Goal: Feedback & Contribution: Submit feedback/report problem

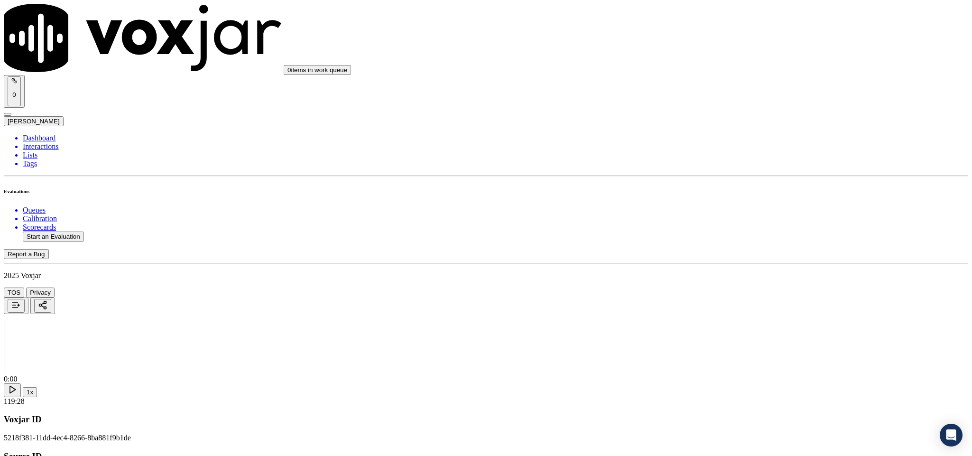
click at [726, 177] on div "Yes" at bounding box center [805, 173] width 222 height 9
click at [727, 144] on div "Yes" at bounding box center [805, 139] width 222 height 9
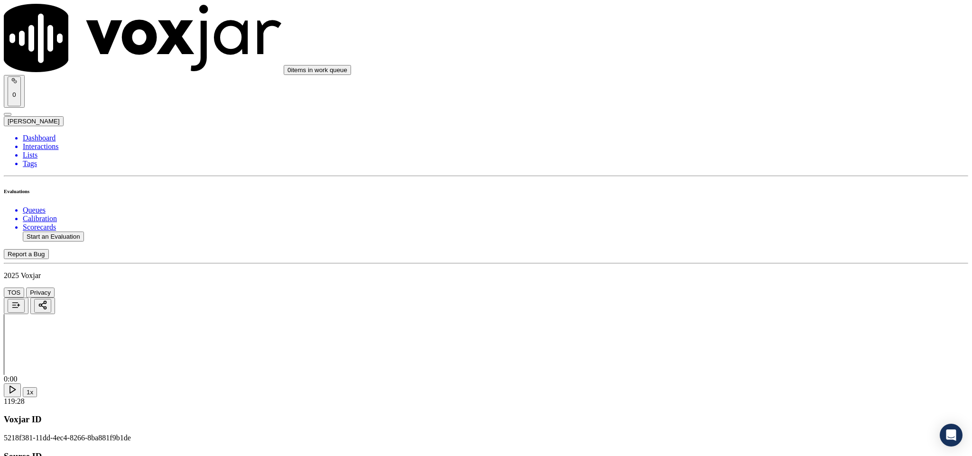
scroll to position [213, 0]
click at [730, 181] on div "Yes" at bounding box center [805, 177] width 222 height 9
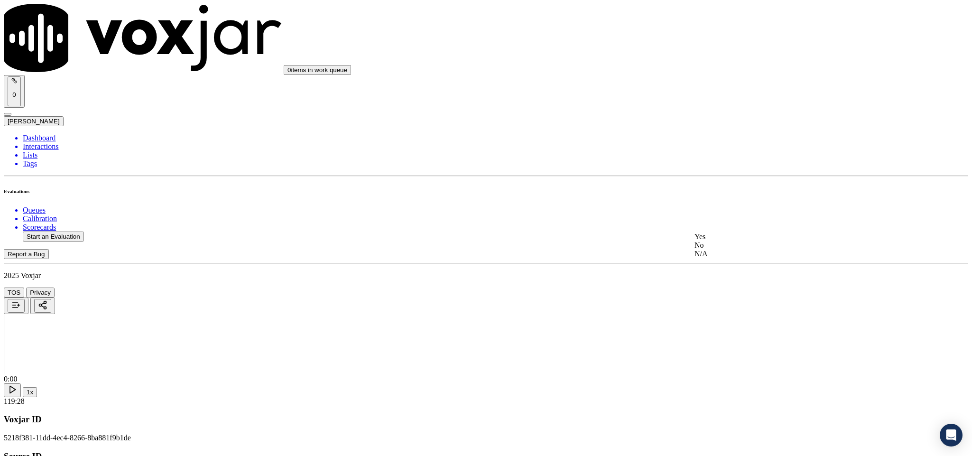
click at [725, 241] on div "Yes" at bounding box center [805, 236] width 222 height 9
click at [716, 129] on div "N/A" at bounding box center [805, 124] width 222 height 9
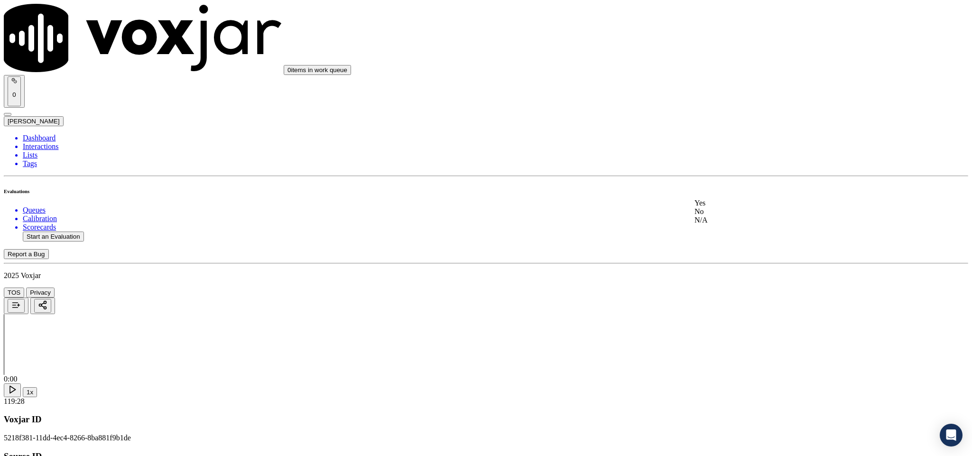
click at [734, 207] on div "Yes" at bounding box center [805, 203] width 222 height 9
click at [731, 227] on div "No" at bounding box center [805, 224] width 222 height 9
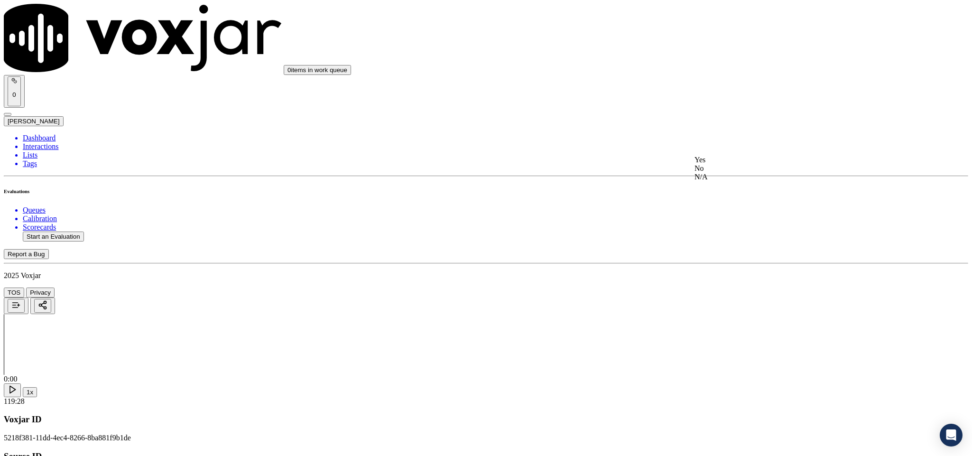
click at [740, 161] on div "Yes" at bounding box center [805, 160] width 222 height 9
click at [740, 230] on div "N/A" at bounding box center [805, 225] width 222 height 9
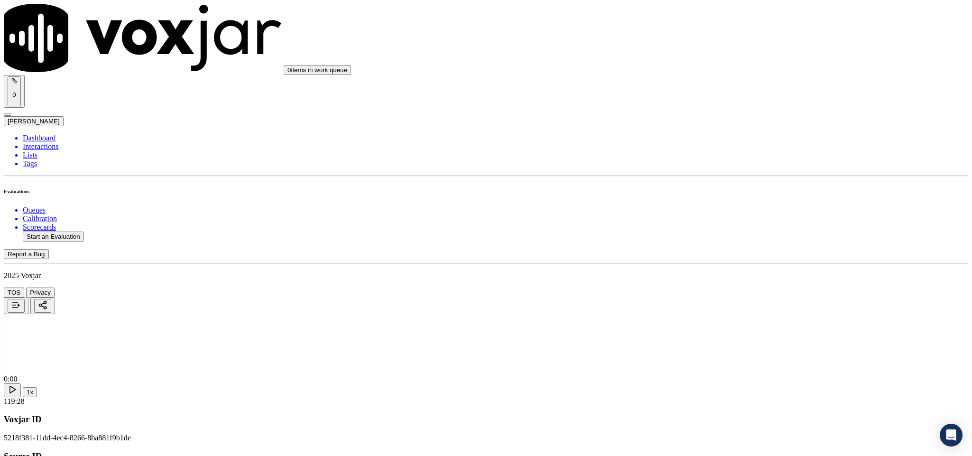
click at [729, 179] on div "Yes" at bounding box center [805, 175] width 222 height 9
click at [743, 147] on div "Yes" at bounding box center [805, 143] width 222 height 9
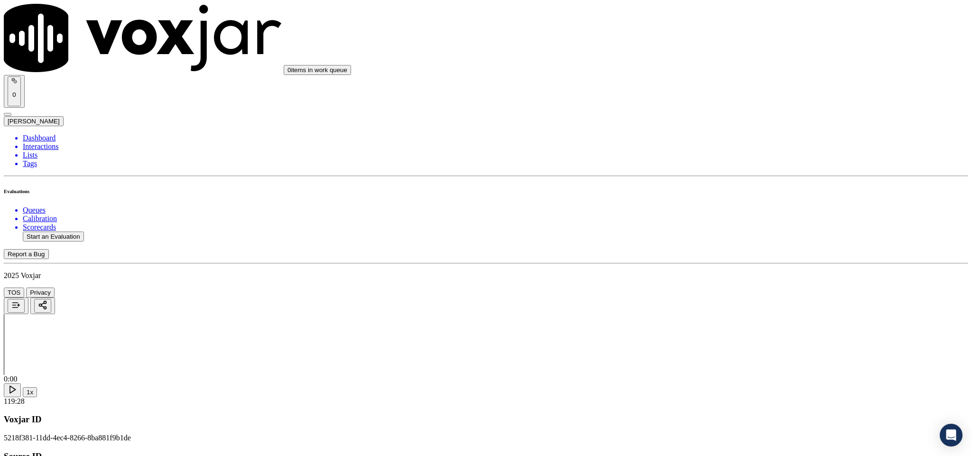
scroll to position [1138, 0]
click at [744, 204] on div "No" at bounding box center [805, 200] width 222 height 9
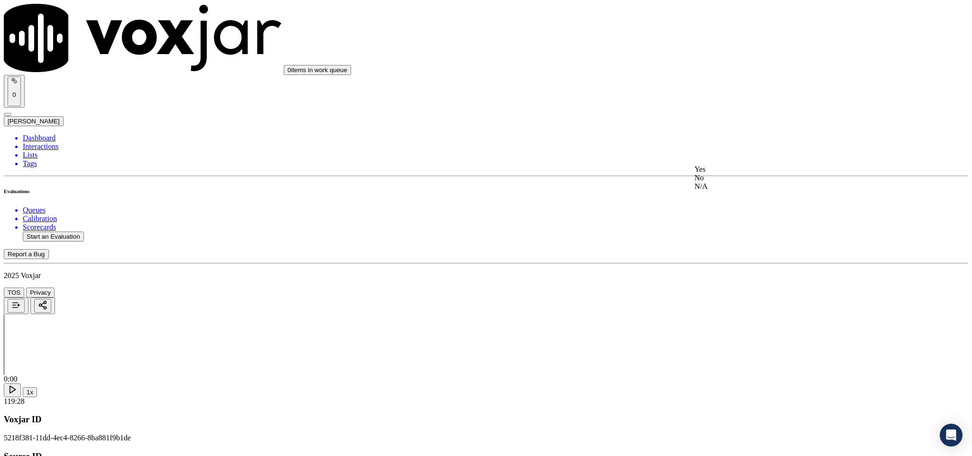
click at [725, 182] on div "No" at bounding box center [805, 178] width 222 height 9
click at [748, 276] on div "Yes" at bounding box center [805, 278] width 222 height 9
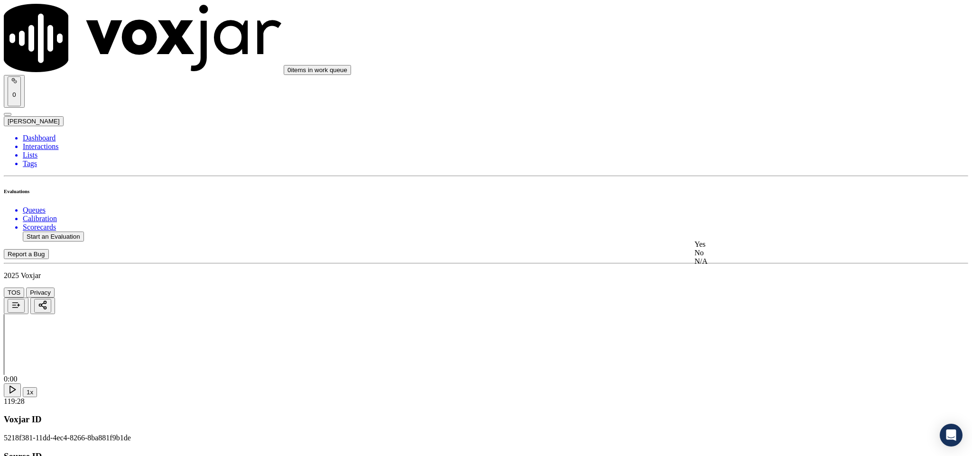
click at [739, 248] on div "Yes" at bounding box center [805, 244] width 222 height 9
click at [759, 215] on div "Yes" at bounding box center [805, 210] width 222 height 9
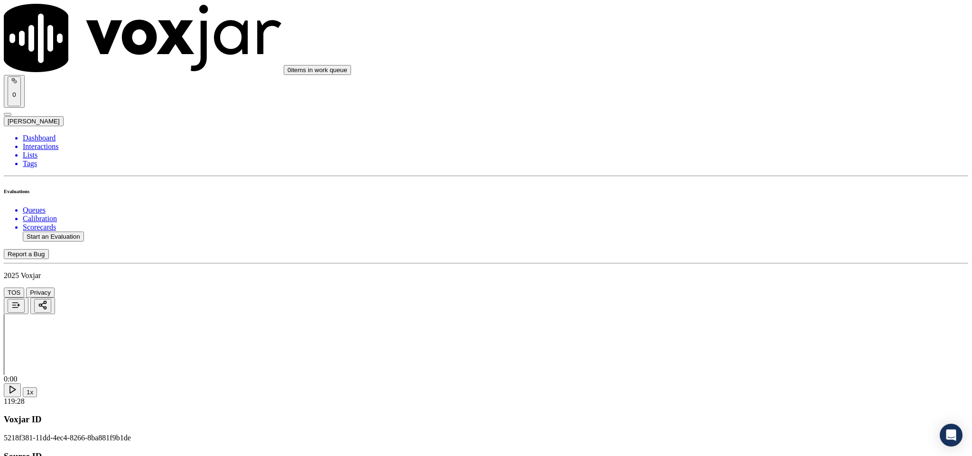
click at [745, 193] on div "Yes" at bounding box center [805, 188] width 222 height 9
click at [737, 209] on div "Yes" at bounding box center [805, 204] width 222 height 9
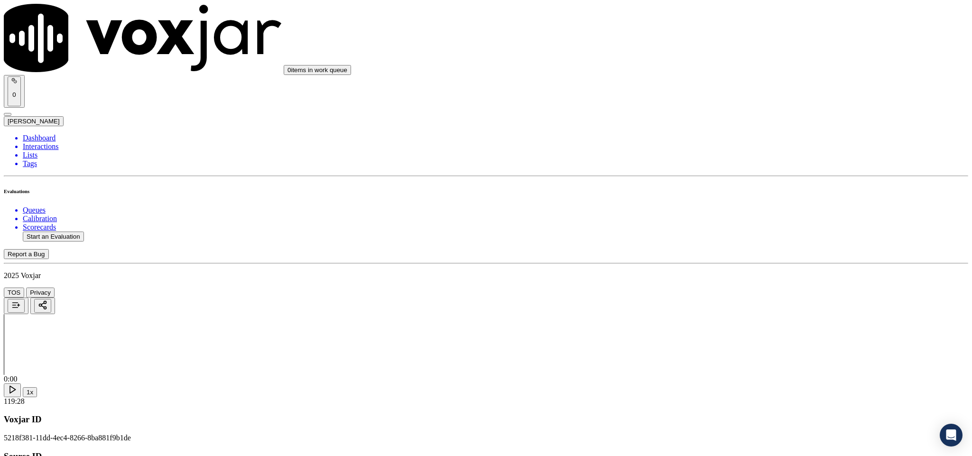
scroll to position [1991, 0]
click at [740, 184] on div "Yes" at bounding box center [805, 182] width 222 height 9
click at [727, 215] on div "N/A" at bounding box center [805, 212] width 222 height 9
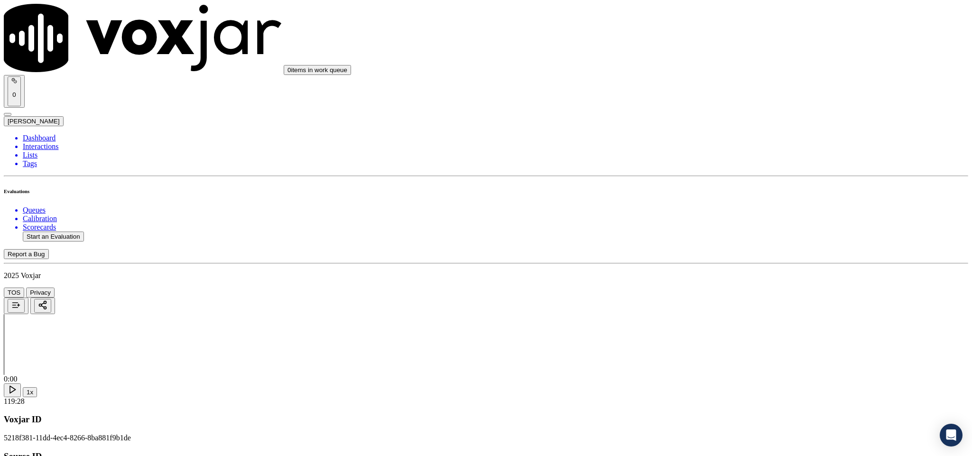
scroll to position [2134, 0]
click at [750, 153] on div "Yes" at bounding box center [805, 148] width 222 height 9
click at [723, 300] on div "N/A" at bounding box center [805, 296] width 222 height 9
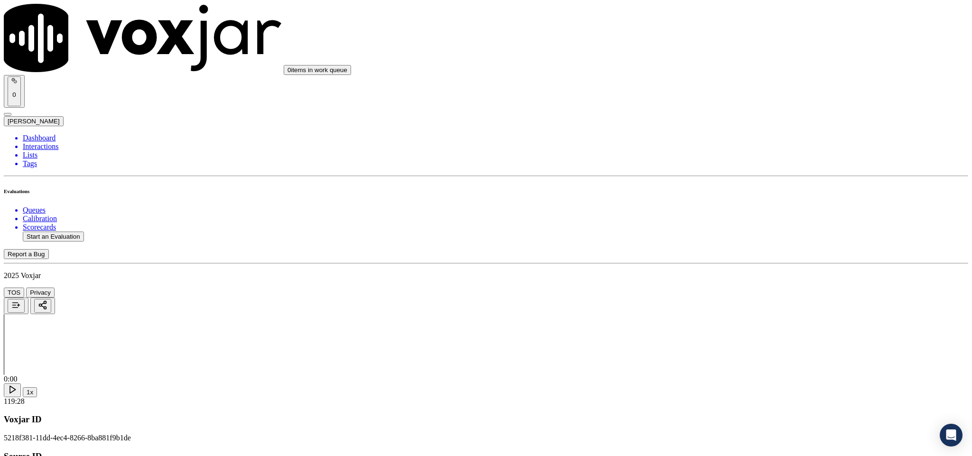
scroll to position [2276, 0]
click at [723, 266] on div "N/A" at bounding box center [805, 262] width 222 height 9
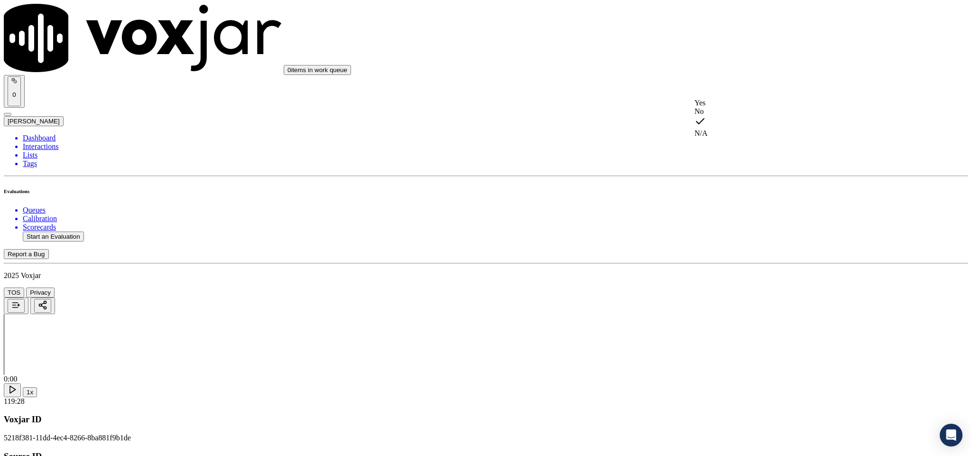
click at [723, 138] on div "N/A" at bounding box center [805, 127] width 222 height 22
click at [726, 224] on div "No" at bounding box center [805, 220] width 222 height 9
click at [722, 332] on div "No" at bounding box center [805, 328] width 222 height 9
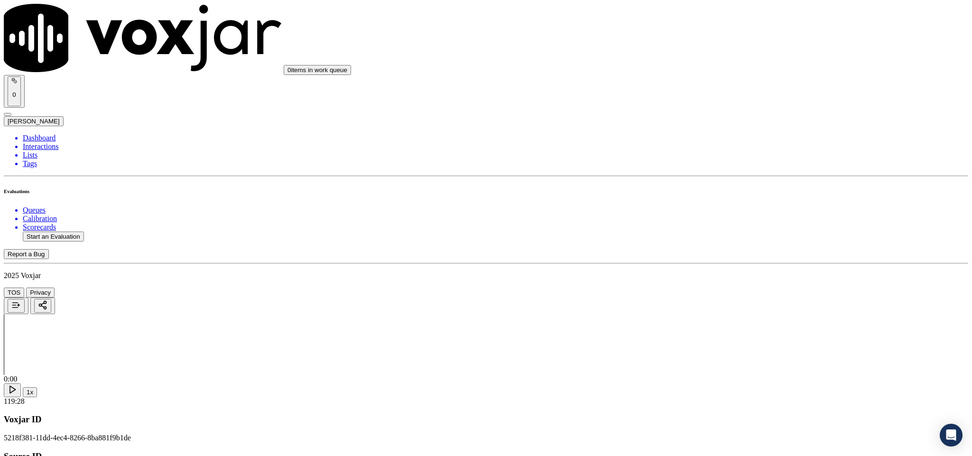
scroll to position [2505, 0]
click at [735, 343] on div "Yes" at bounding box center [805, 341] width 222 height 9
click at [23, 134] on li "Dashboard" at bounding box center [495, 138] width 945 height 9
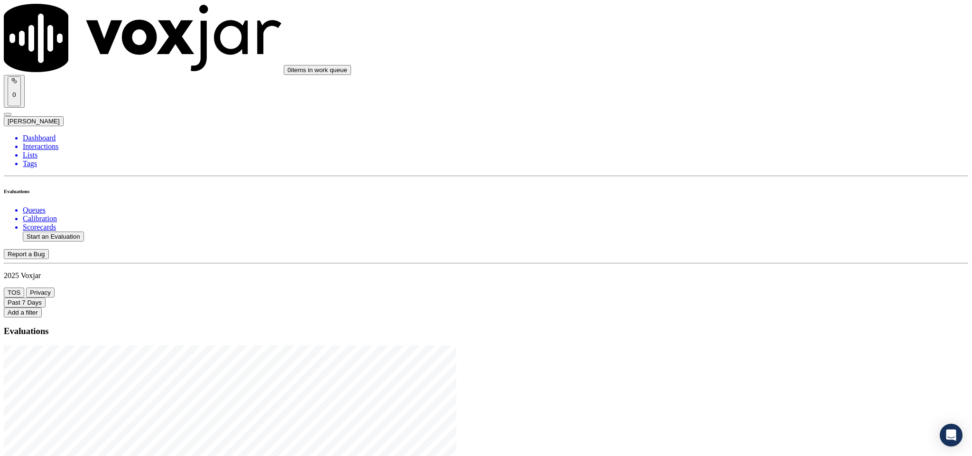
click at [74, 231] on button "Start an Evaluation" at bounding box center [53, 236] width 61 height 10
drag, startPoint x: 404, startPoint y: 197, endPoint x: 472, endPoint y: 194, distance: 68.3
type input "20250811-180459_3802782122-C1"
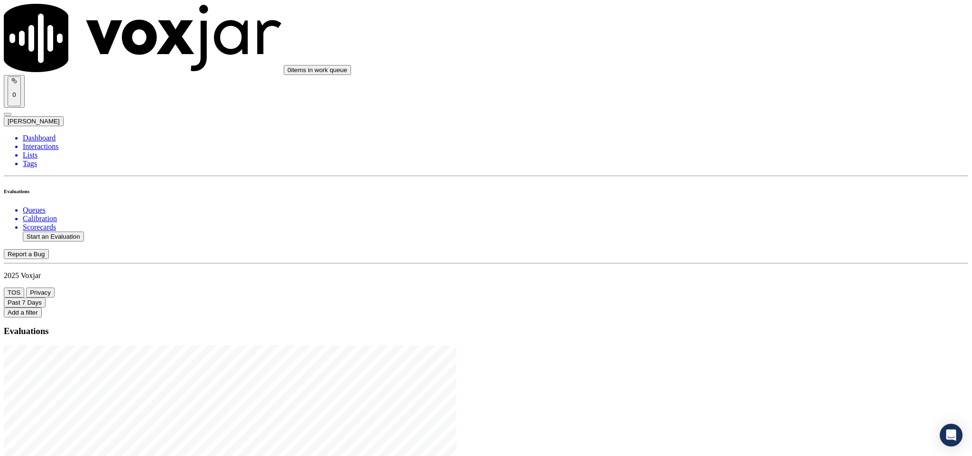
type input "[DATE]T19:28"
type input "[PERSON_NAME]"
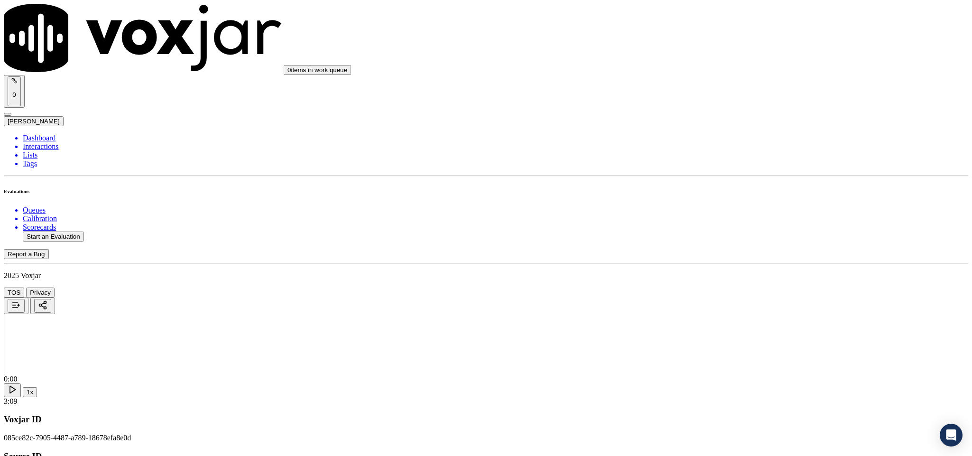
scroll to position [39, 0]
type input "[PERSON_NAME]"
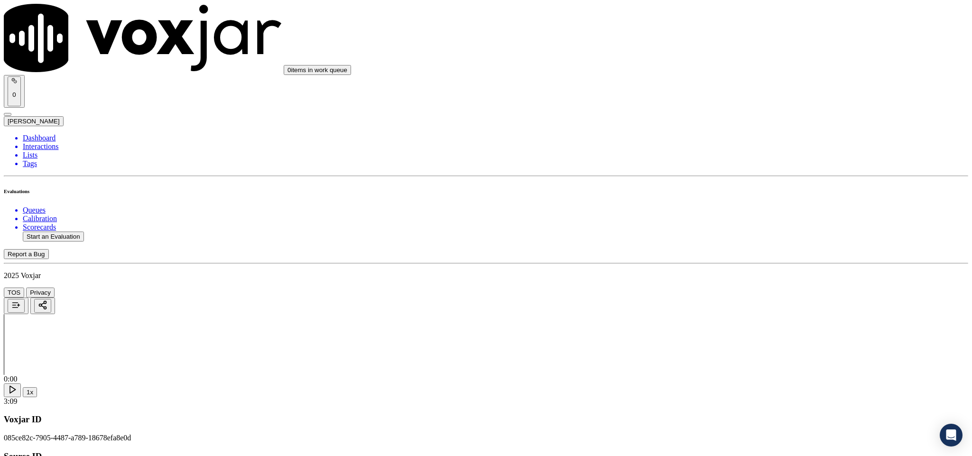
click at [723, 186] on div "No" at bounding box center [805, 181] width 222 height 9
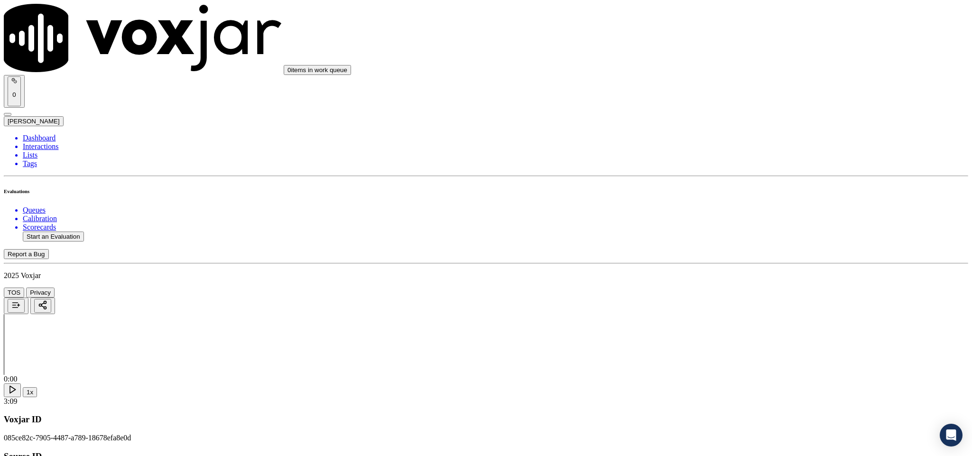
paste textarea "Call id - 20250811-180459_"Fronter [PERSON_NAME] failed to provide a self-intro…"
type textarea "Call id - 20250811-180459_"Fronter [PERSON_NAME] failed to provide a self-intro…"
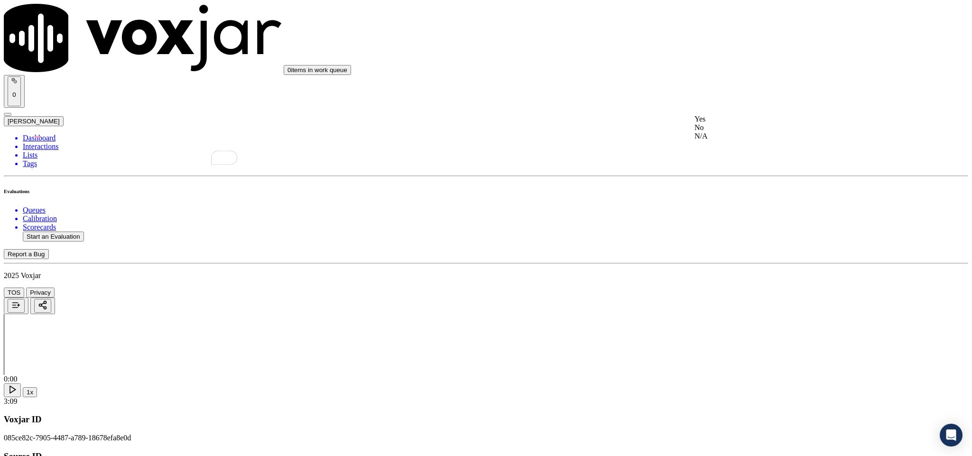
click at [735, 117] on div "Yes" at bounding box center [805, 119] width 222 height 9
click at [749, 241] on div "Yes" at bounding box center [805, 239] width 222 height 9
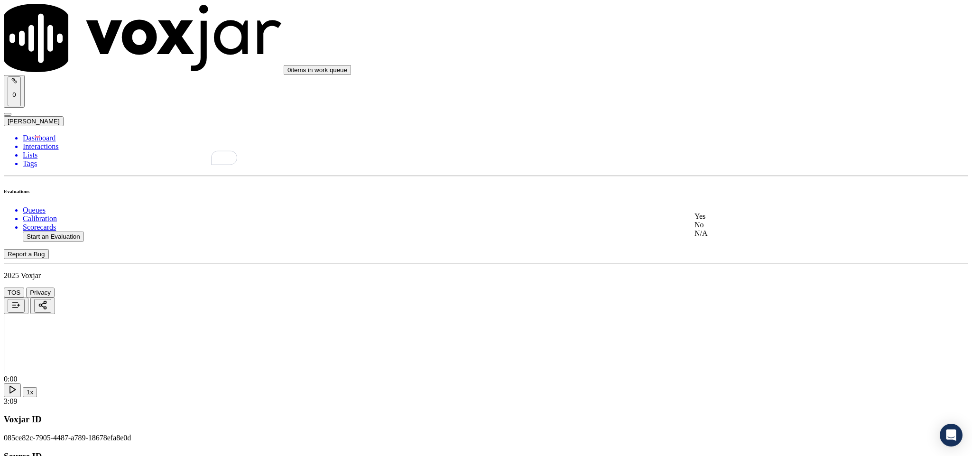
click at [730, 238] on div "N/A" at bounding box center [805, 233] width 222 height 9
click at [731, 235] on div "Yes" at bounding box center [805, 233] width 222 height 9
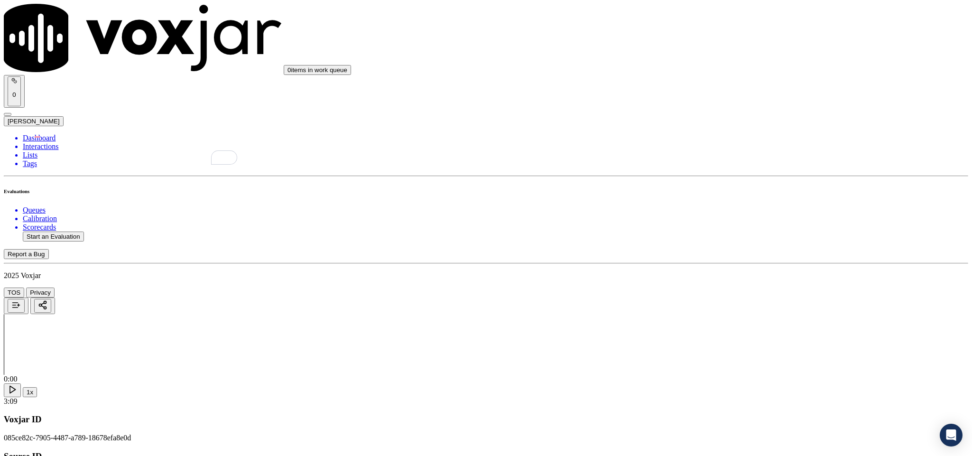
click at [720, 144] on div "Yes" at bounding box center [805, 139] width 222 height 9
paste textarea "@2:06 [PERSON_NAME] - the new rates and charges I'm giving it to you.//"
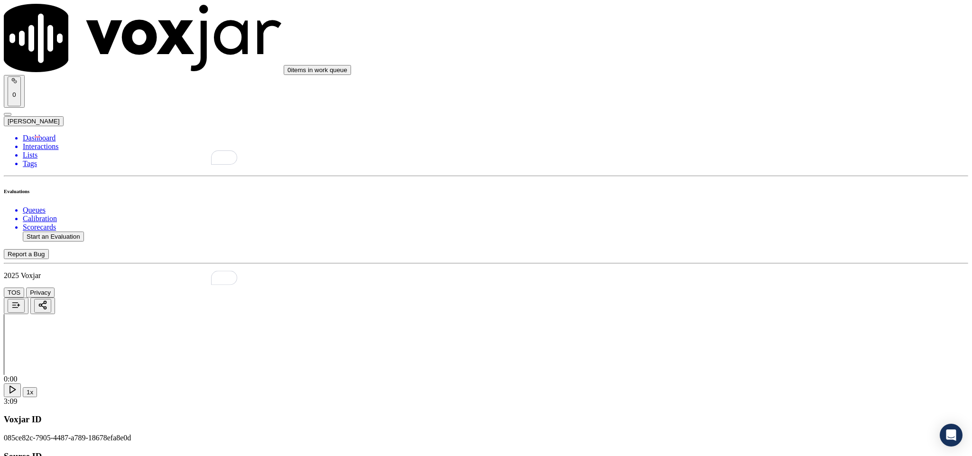
scroll to position [853, 0]
type textarea "@2:06 [PERSON_NAME] - the new rates and charges I'm giving it to you.//"
click at [716, 181] on div "No" at bounding box center [805, 176] width 222 height 9
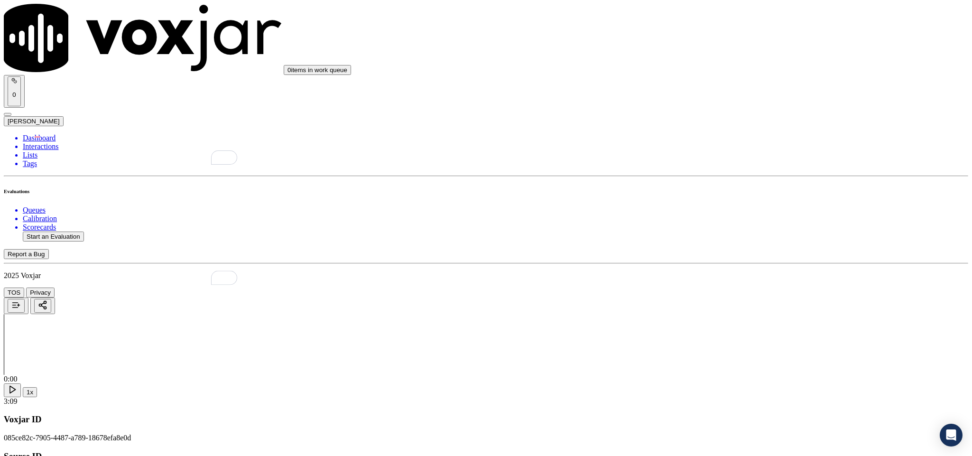
paste textarea "@2:34 [PERSON_NAME] - so the last payment you have made, it was $186.62. - "The…"
paste textarea "Call id - 20250811-180459_""
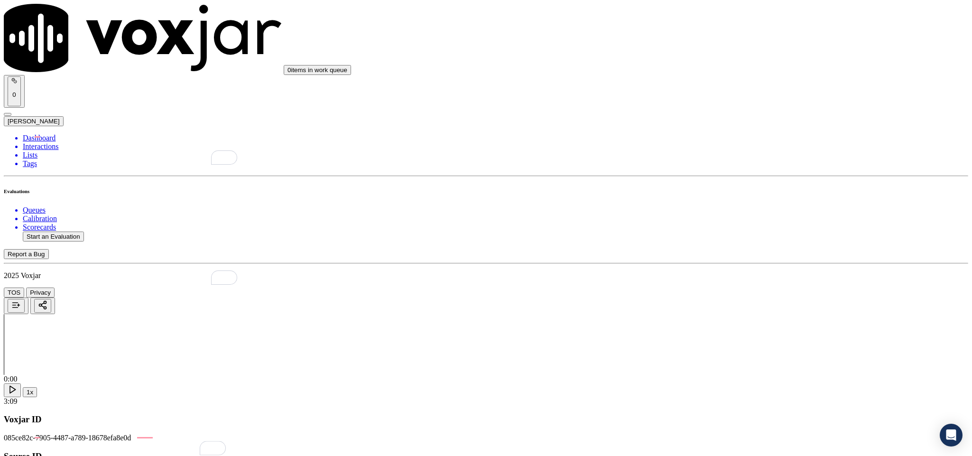
scroll to position [1067, 0]
type textarea "Call id - 20250811-180459_@2:34 [PERSON_NAME] - so the last payment you have ma…"
click at [739, 158] on div "N/A" at bounding box center [805, 153] width 222 height 9
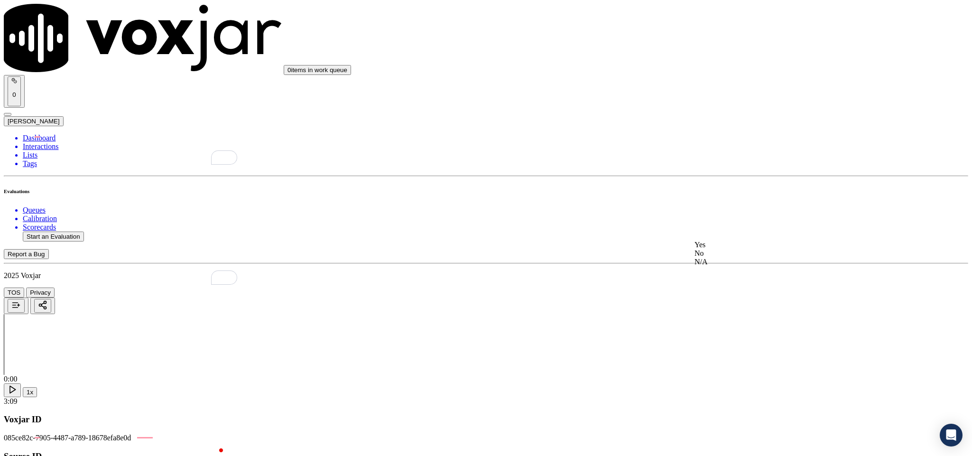
click at [724, 266] on div "N/A" at bounding box center [805, 261] width 222 height 9
click at [726, 236] on div "Yes" at bounding box center [805, 233] width 222 height 9
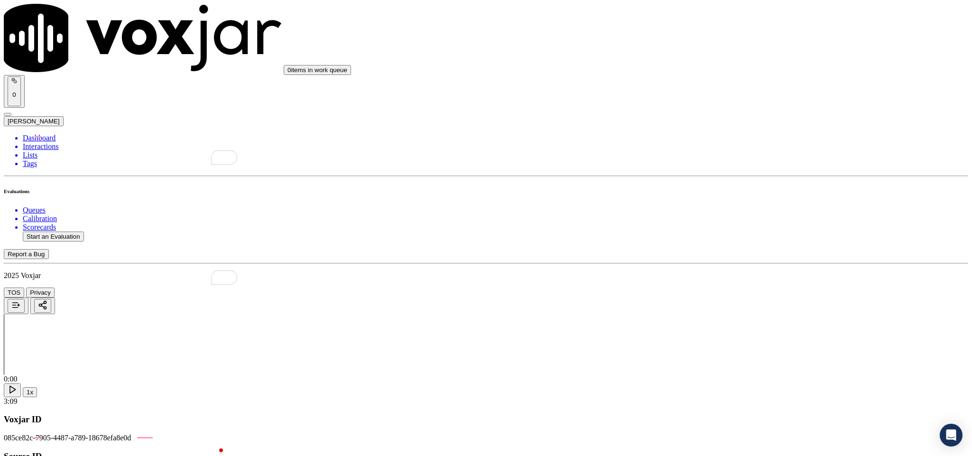
click at [733, 224] on div "No" at bounding box center [805, 220] width 222 height 9
click at [750, 182] on div "Yes" at bounding box center [805, 178] width 222 height 9
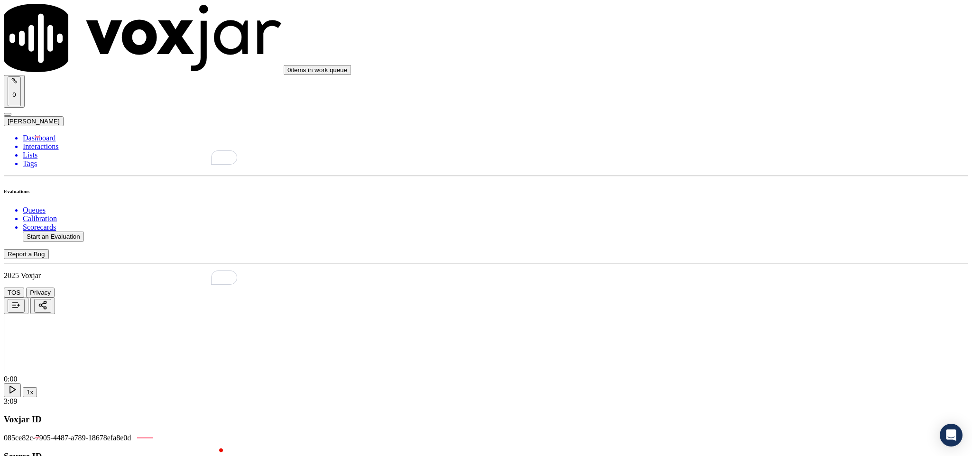
click at [728, 291] on div "Yes" at bounding box center [805, 286] width 222 height 9
click at [728, 266] on div "No" at bounding box center [805, 261] width 222 height 9
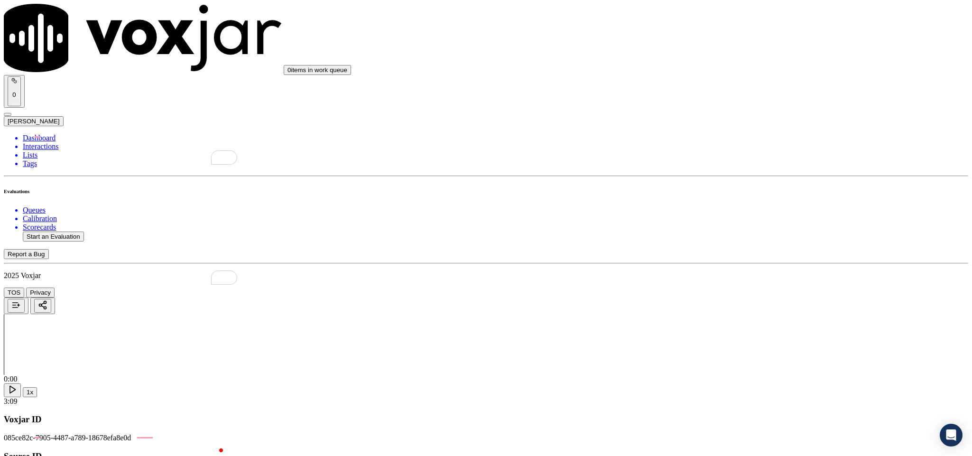
scroll to position [0, 0]
click at [750, 202] on div "Yes" at bounding box center [805, 197] width 222 height 9
click at [731, 239] on div "Yes" at bounding box center [805, 235] width 222 height 9
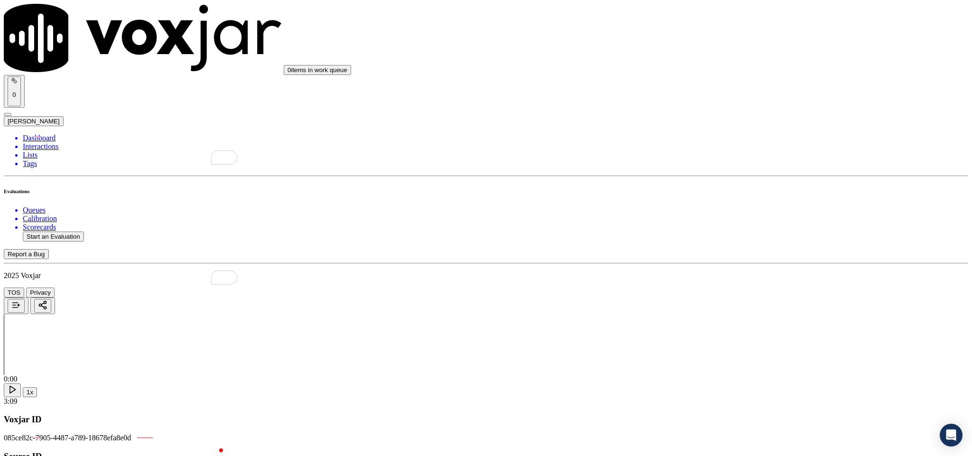
paste textarea "Last Sales Date: [DATE] / Supplier: NextVolt / Term : 365 Days / Contract Rate …"
paste textarea "@4:49 [PERSON_NAME] - Currently you are paying a price of 14.99 cents. //"
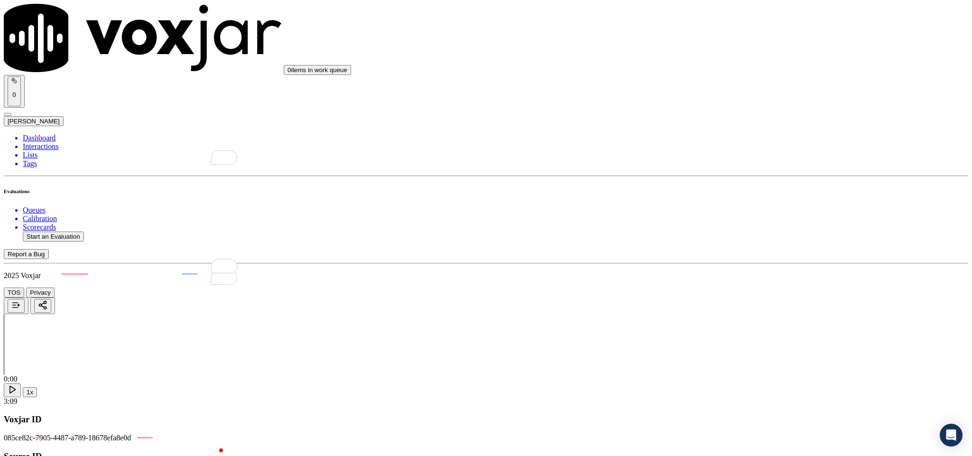
paste textarea "Call id - 20250813-181351_"
paste textarea "@9:08 The customer asked -Why am I switching? [PERSON_NAME] - The plan that you…"
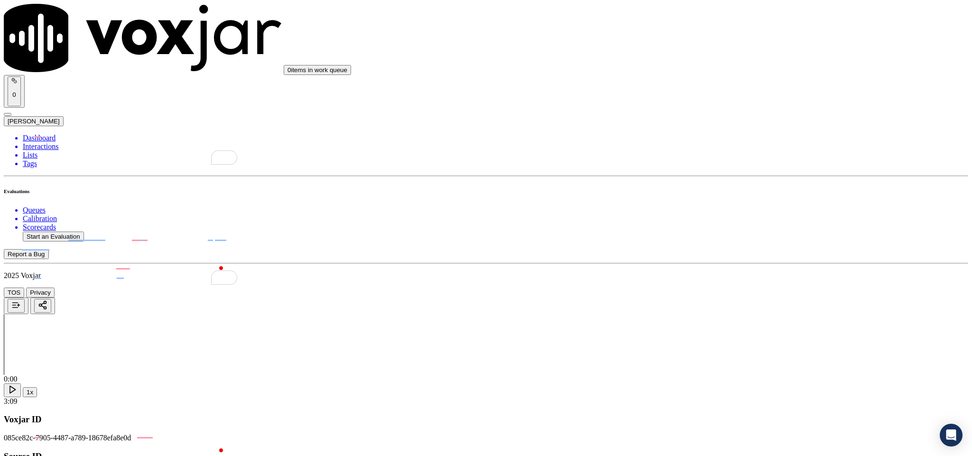
scroll to position [2205, 0]
type textarea "Last Sales Date: [DATE] / Supplier: NextVolt / Term : 365 Days / Contract Rate …"
click at [721, 123] on div "No" at bounding box center [805, 118] width 222 height 9
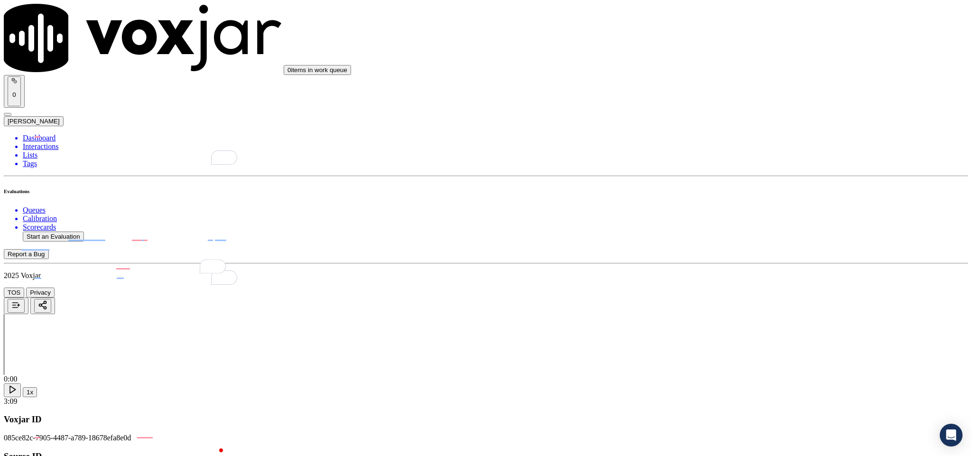
click at [735, 151] on div "Yes" at bounding box center [805, 147] width 222 height 9
click at [725, 218] on div "N/A" at bounding box center [805, 213] width 222 height 9
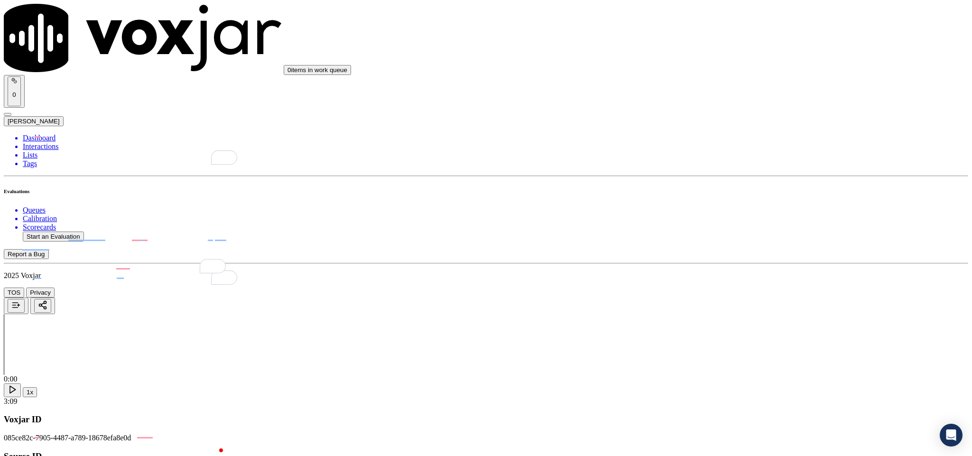
scroll to position [2431, 0]
click at [734, 237] on div "Yes" at bounding box center [805, 232] width 222 height 9
drag, startPoint x: 895, startPoint y: 242, endPoint x: 882, endPoint y: 249, distance: 14.2
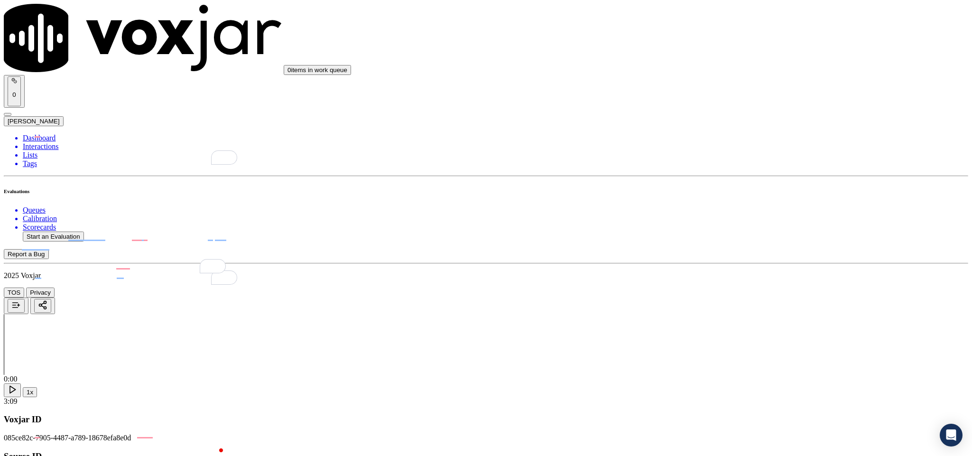
scroll to position [53, 0]
paste textarea "@1:45 [PERSON_NAME] - so that is the reason why we are calling you up because l…"
paste textarea "@8:41 The customer asked - Who was my supplier last time? [PERSON_NAME] informe…"
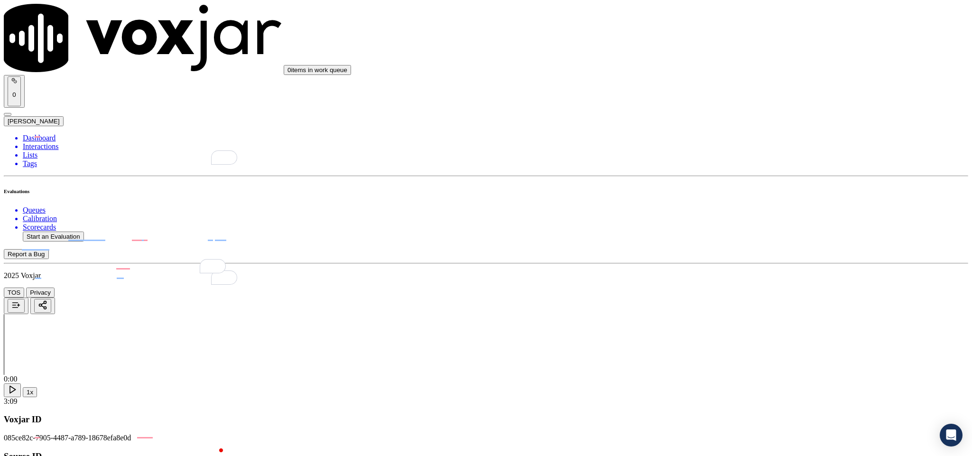
type textarea "@1:45 [PERSON_NAME] - so that is the reason why we are calling you up because l…"
click at [735, 353] on div "No" at bounding box center [805, 348] width 222 height 9
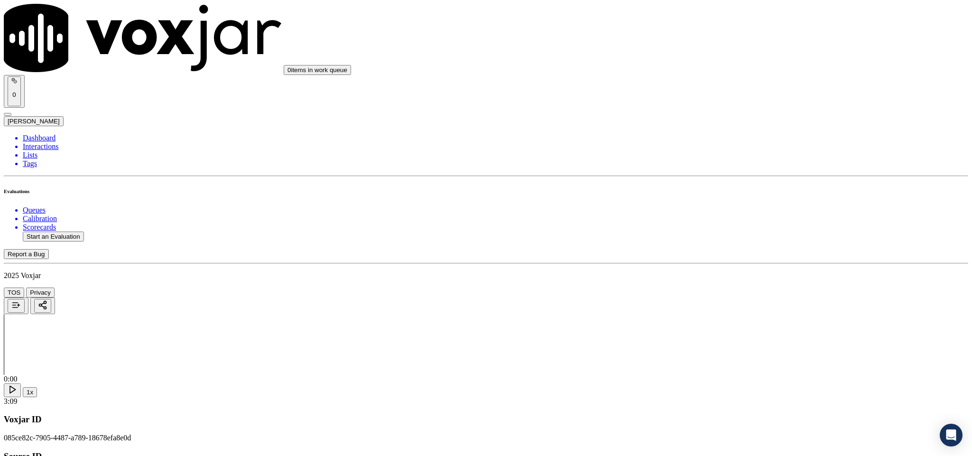
click at [37, 134] on li "Dashboard" at bounding box center [495, 138] width 945 height 9
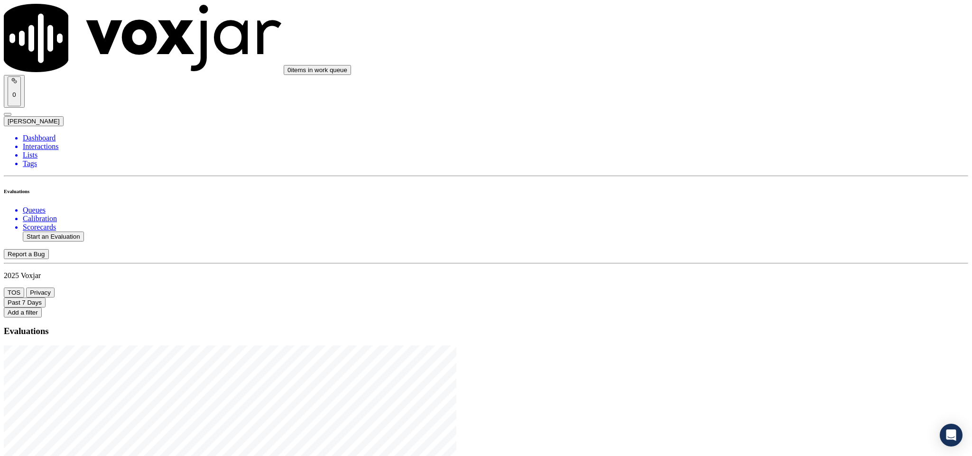
click at [67, 231] on button "Start an Evaluation" at bounding box center [53, 236] width 61 height 10
drag, startPoint x: 407, startPoint y: 197, endPoint x: 450, endPoint y: 191, distance: 43.1
type input "20250813-150231_3303532289-C1"
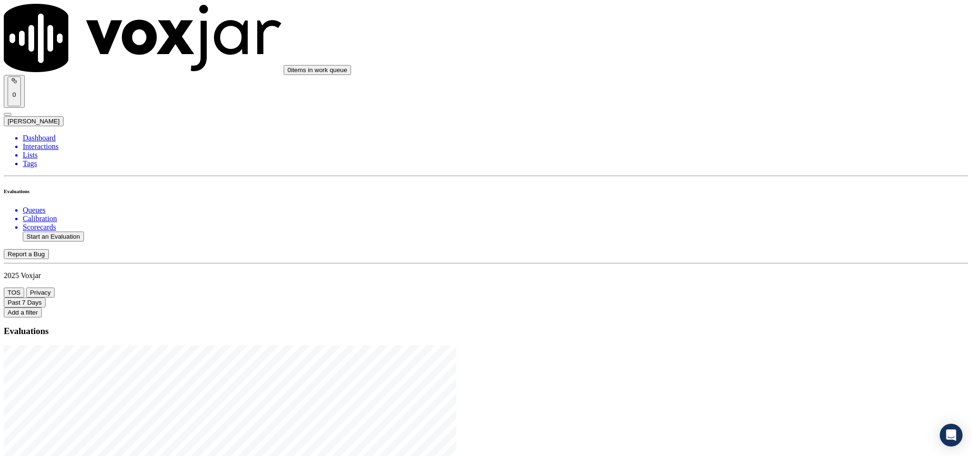
type input "2025-08-13T20:12"
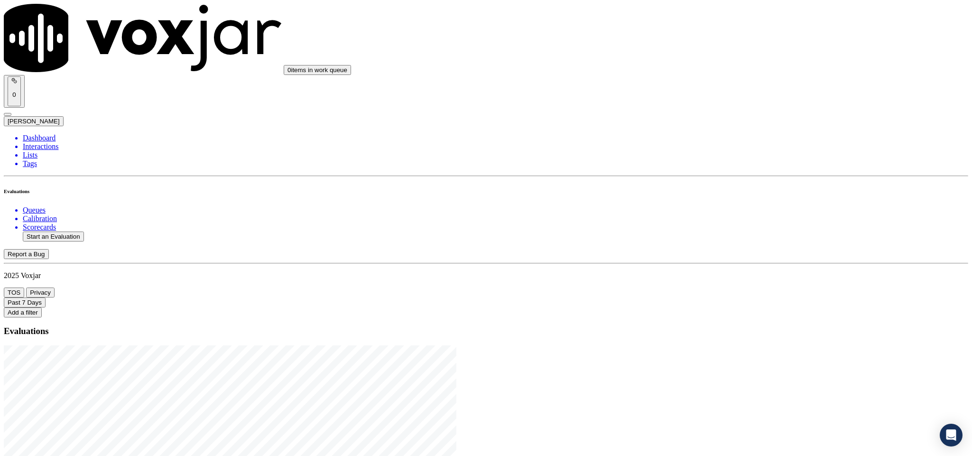
type input "kel"
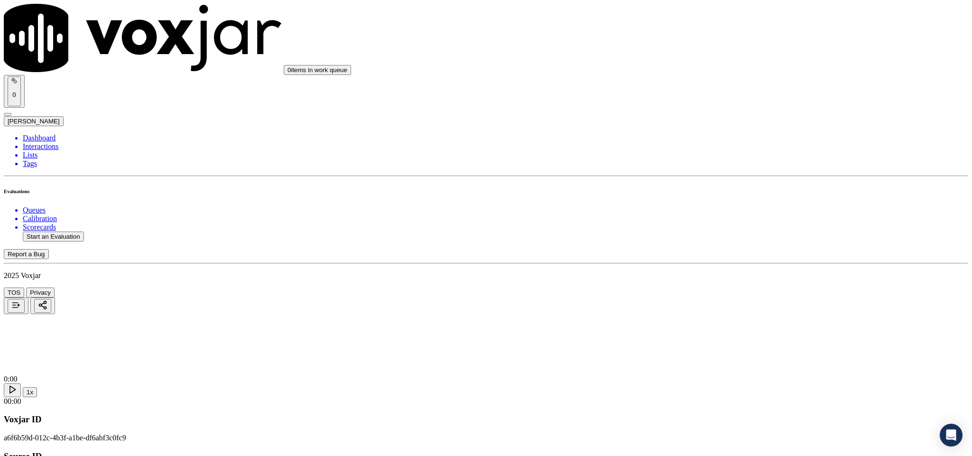
type input "Kathryn apenzeller"
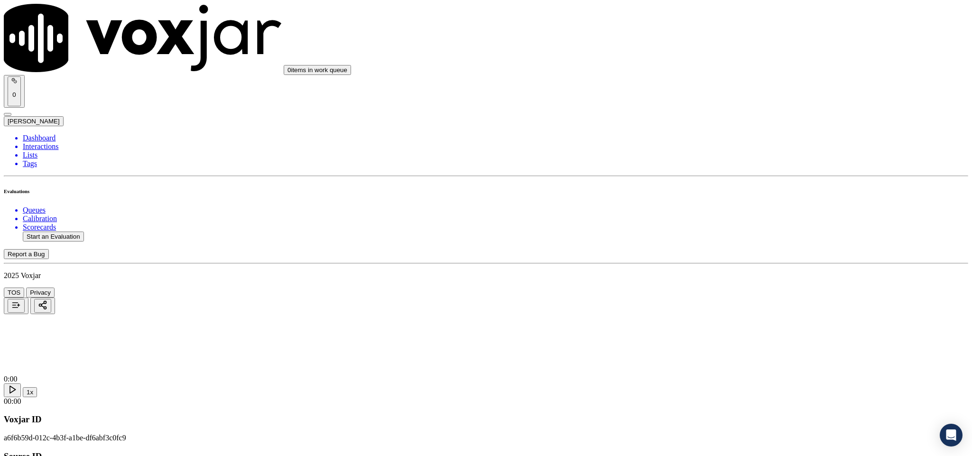
click at [752, 175] on div "Yes" at bounding box center [805, 173] width 222 height 9
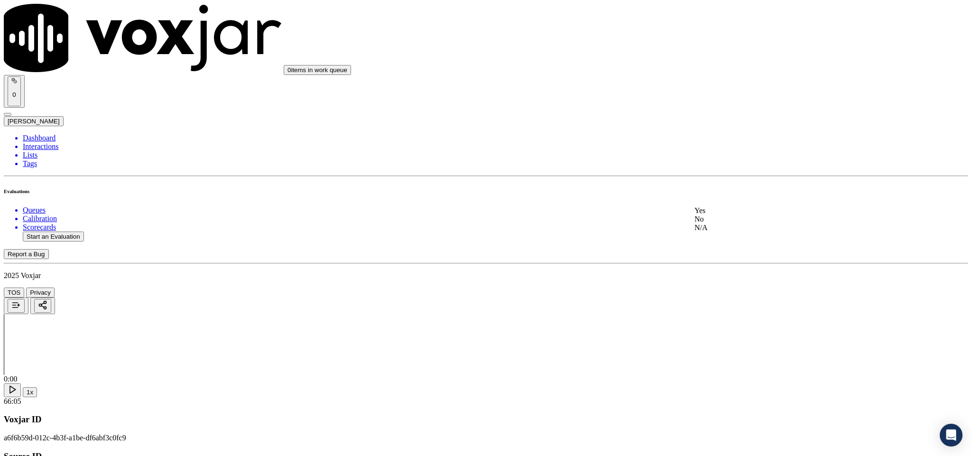
click at [736, 215] on div "Yes" at bounding box center [805, 210] width 222 height 9
click at [740, 109] on div "Yes" at bounding box center [805, 105] width 222 height 9
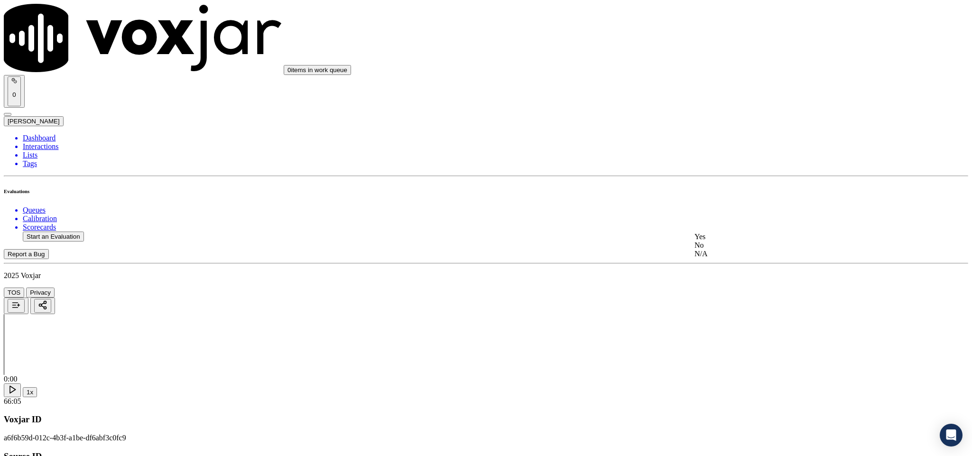
click at [755, 239] on div "Yes" at bounding box center [805, 236] width 222 height 9
drag, startPoint x: 740, startPoint y: 279, endPoint x: 742, endPoint y: 274, distance: 5.5
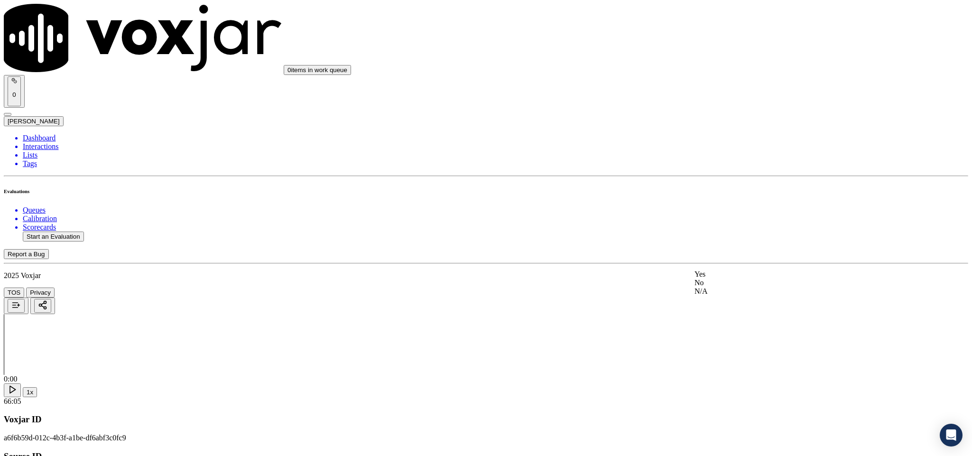
click at [740, 278] on div "Yes" at bounding box center [805, 274] width 222 height 9
click at [729, 78] on div "No" at bounding box center [805, 82] width 222 height 9
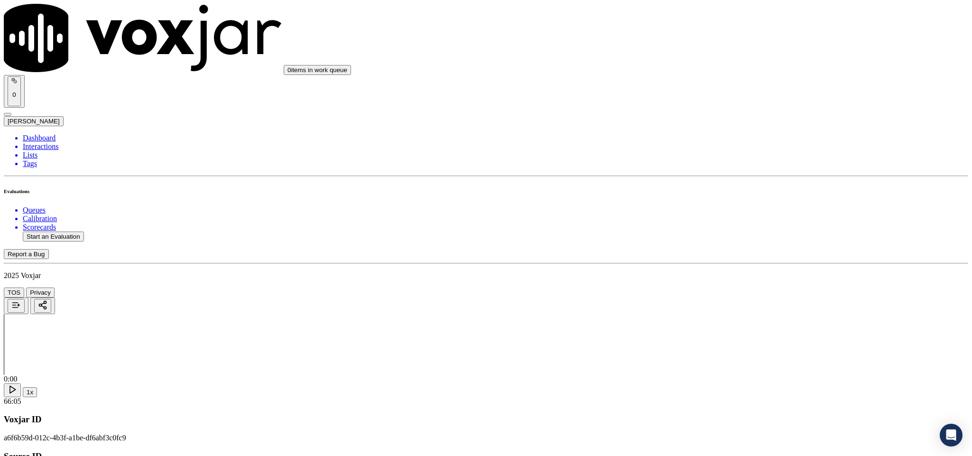
click at [744, 235] on div "Yes" at bounding box center [805, 231] width 222 height 9
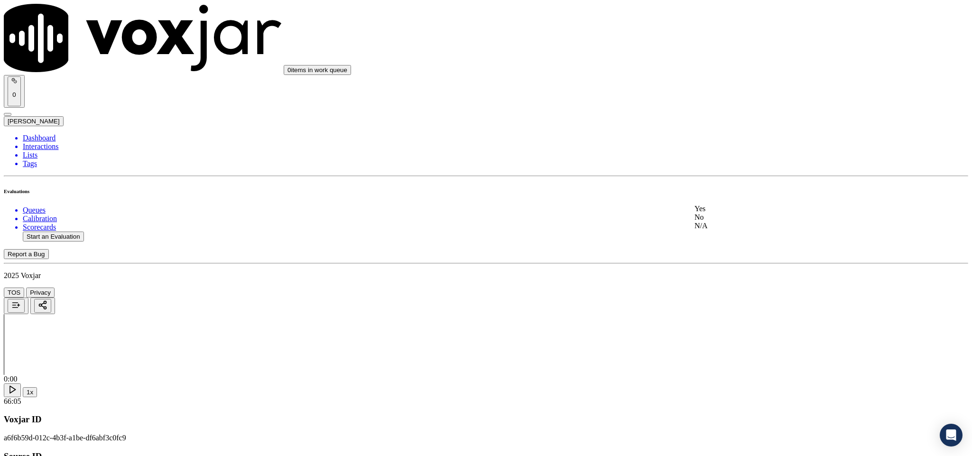
click at [735, 213] on div "Yes" at bounding box center [805, 208] width 222 height 9
click at [724, 101] on div "N/A" at bounding box center [805, 96] width 222 height 9
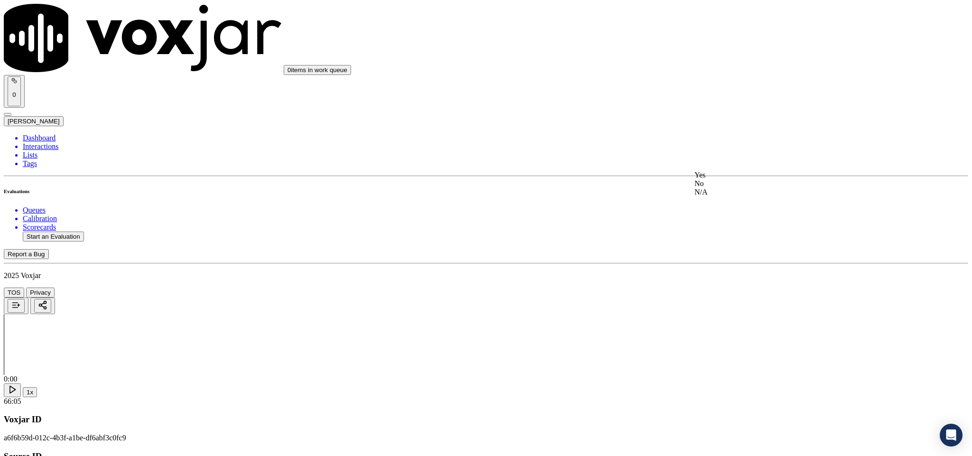
click at [743, 179] on div "Yes" at bounding box center [805, 175] width 222 height 9
click at [743, 217] on div "Yes" at bounding box center [805, 214] width 222 height 9
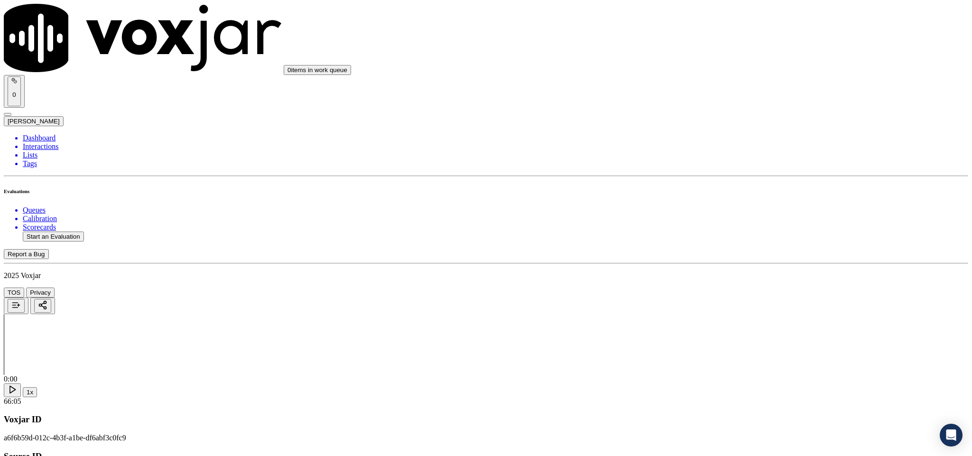
click at [726, 275] on div "No" at bounding box center [805, 271] width 222 height 9
click at [733, 253] on div "No" at bounding box center [805, 249] width 222 height 9
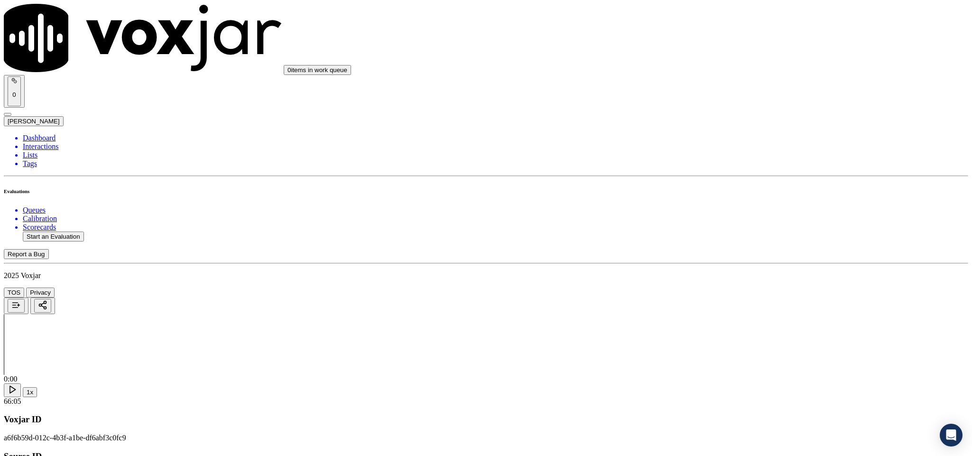
scroll to position [1422, 0]
click at [743, 137] on div "Yes" at bounding box center [805, 135] width 222 height 9
click at [741, 248] on div "Yes" at bounding box center [805, 244] width 222 height 9
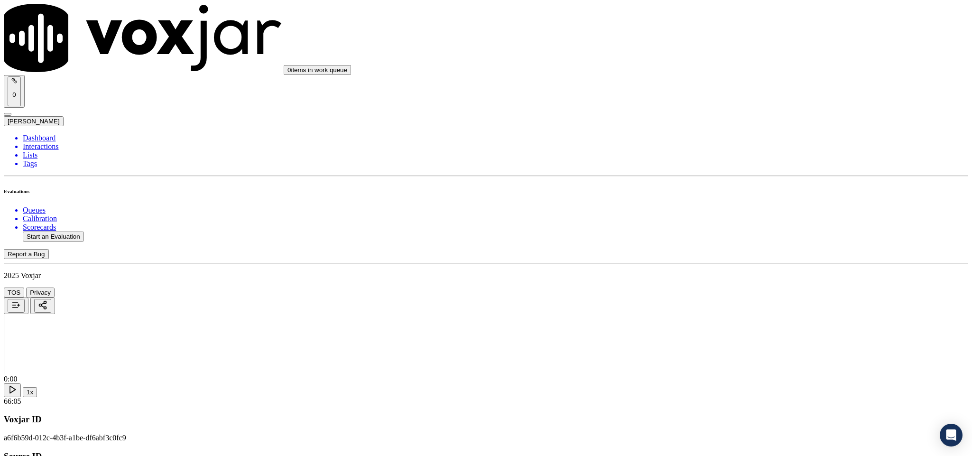
scroll to position [1565, 0]
click at [742, 215] on div "Yes" at bounding box center [805, 210] width 222 height 9
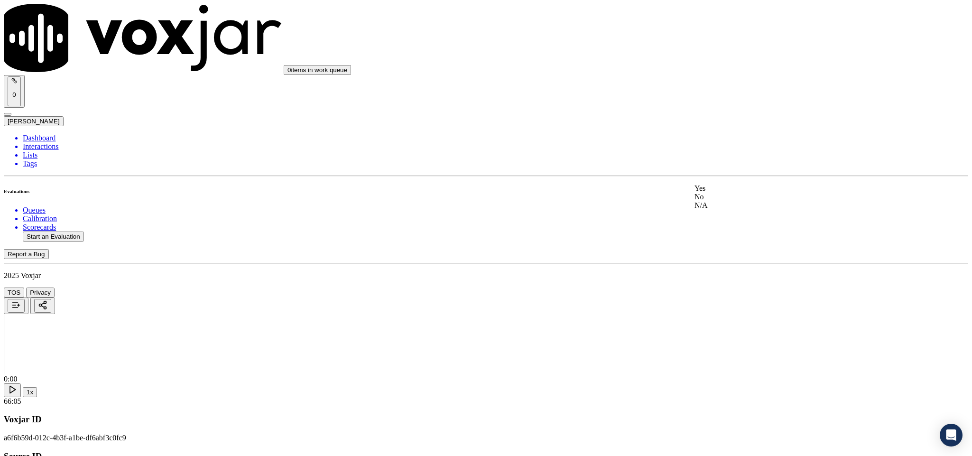
click at [734, 193] on div "Yes" at bounding box center [805, 188] width 222 height 9
click at [750, 209] on div "Yes" at bounding box center [805, 204] width 222 height 9
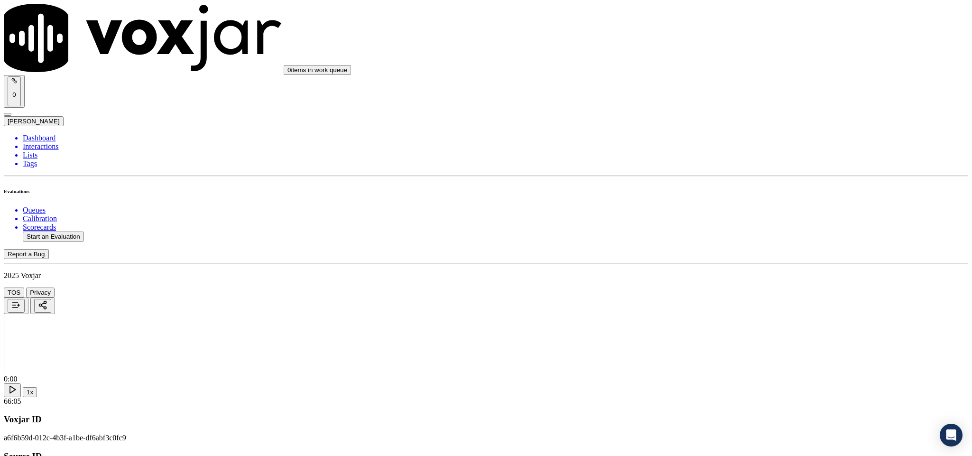
click at [723, 195] on div "No" at bounding box center [805, 190] width 222 height 9
click at [725, 186] on div "Yes" at bounding box center [805, 182] width 222 height 9
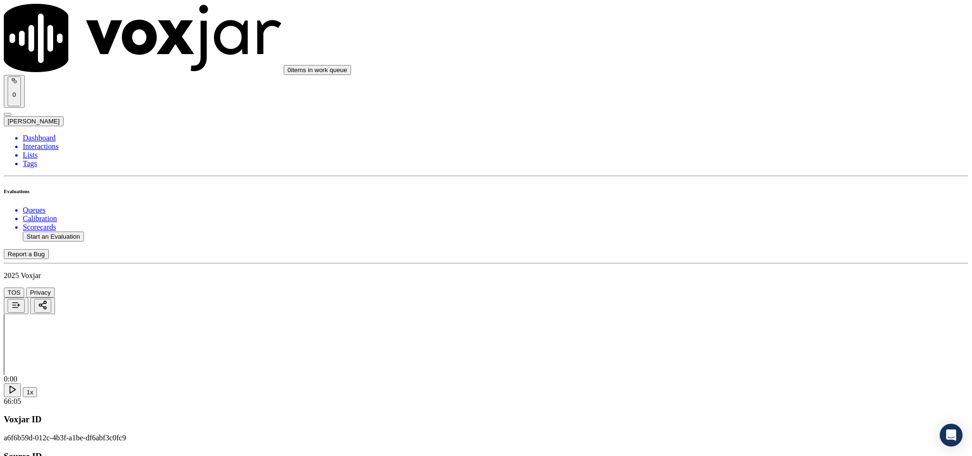
click at [752, 153] on div "Yes" at bounding box center [805, 148] width 222 height 9
click at [719, 300] on div "N/A" at bounding box center [805, 296] width 222 height 9
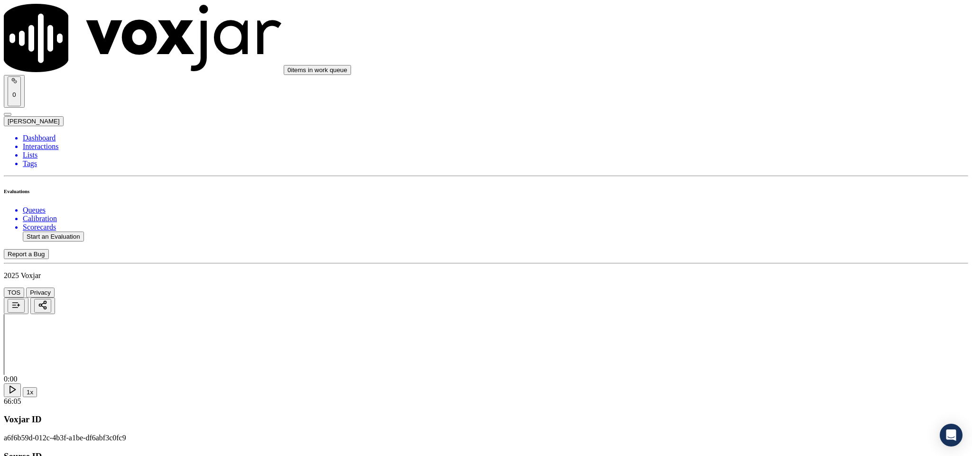
click at [734, 178] on div "Yes" at bounding box center [805, 174] width 222 height 9
click at [726, 193] on div "No" at bounding box center [805, 196] width 222 height 9
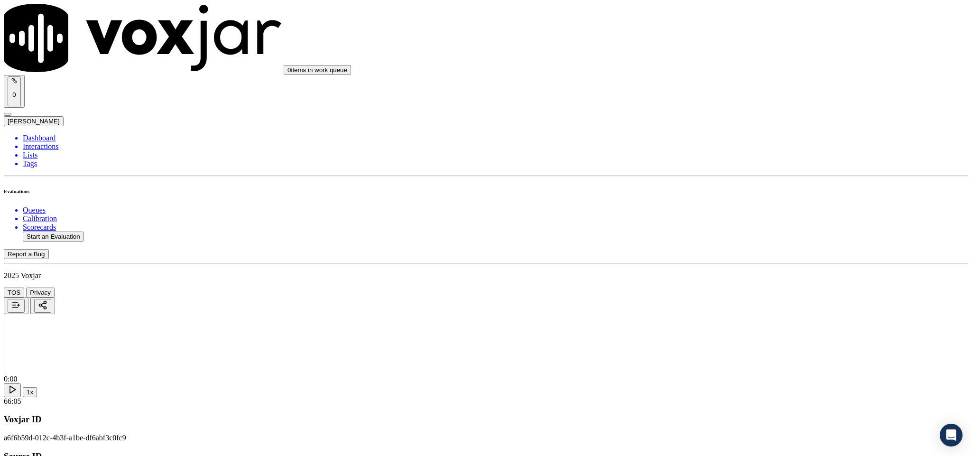
click at [721, 224] on div "No" at bounding box center [805, 220] width 222 height 9
click at [747, 237] on div "Yes" at bounding box center [805, 232] width 222 height 9
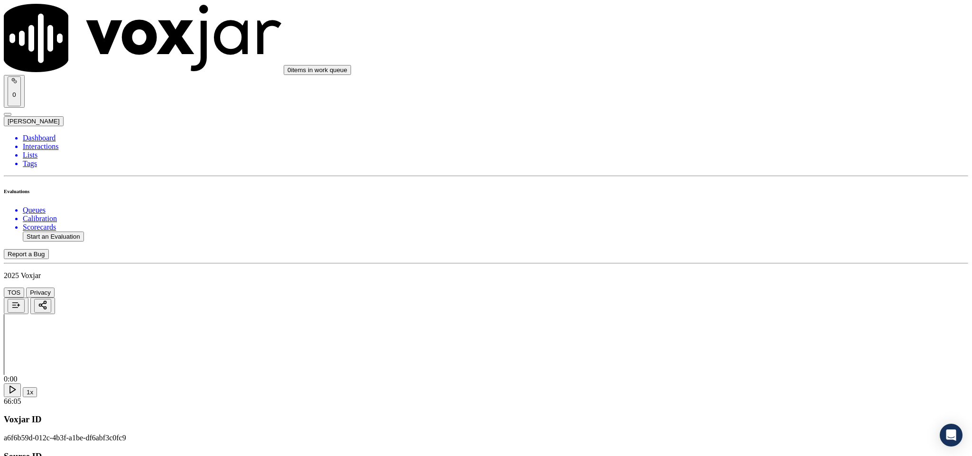
click at [727, 252] on div "No" at bounding box center [805, 254] width 222 height 9
click at [735, 345] on div "Yes" at bounding box center [805, 341] width 222 height 9
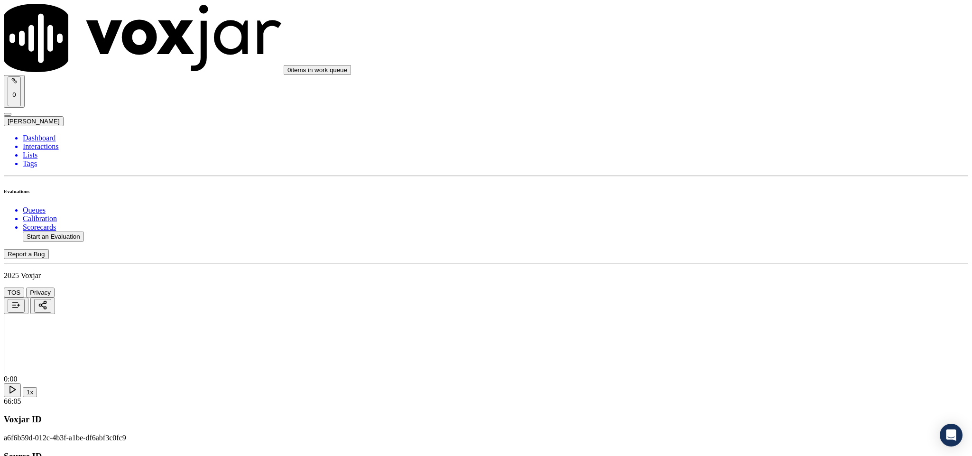
click at [64, 134] on li "Dashboard" at bounding box center [495, 138] width 945 height 9
click at [67, 231] on button "Start an Evaluation" at bounding box center [53, 236] width 61 height 10
drag, startPoint x: 404, startPoint y: 196, endPoint x: 532, endPoint y: 198, distance: 128.5
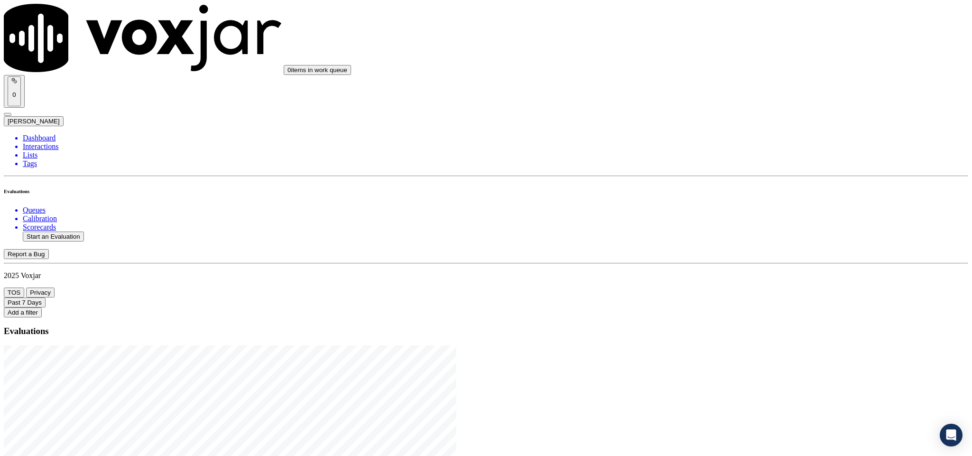
type input "20250813-143705_2075422622-C1"
type input "2025-08-13T20:27"
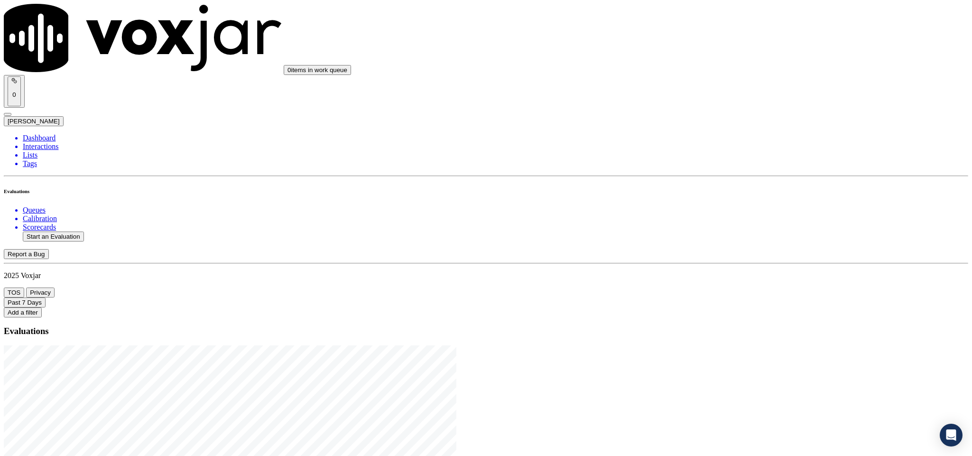
type input "car"
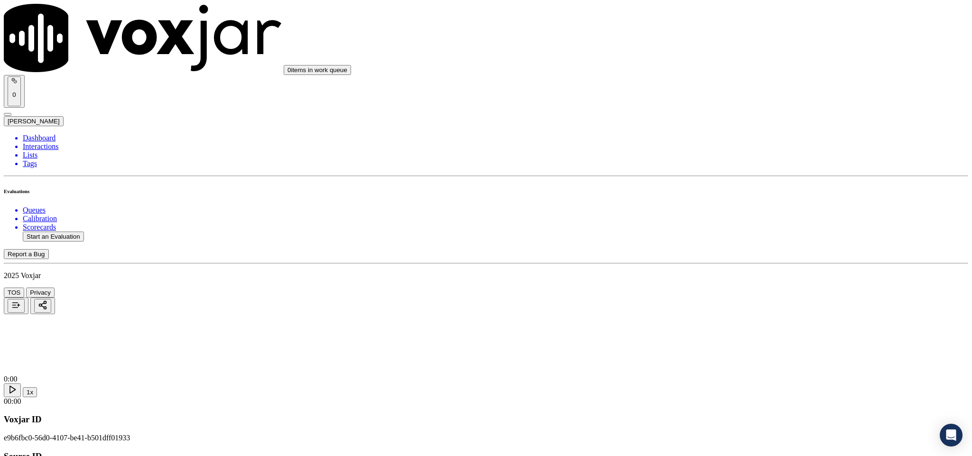
type input "LORAINE MONTGOMERRY"
drag, startPoint x: 461, startPoint y: 135, endPoint x: 318, endPoint y: 141, distance: 143.8
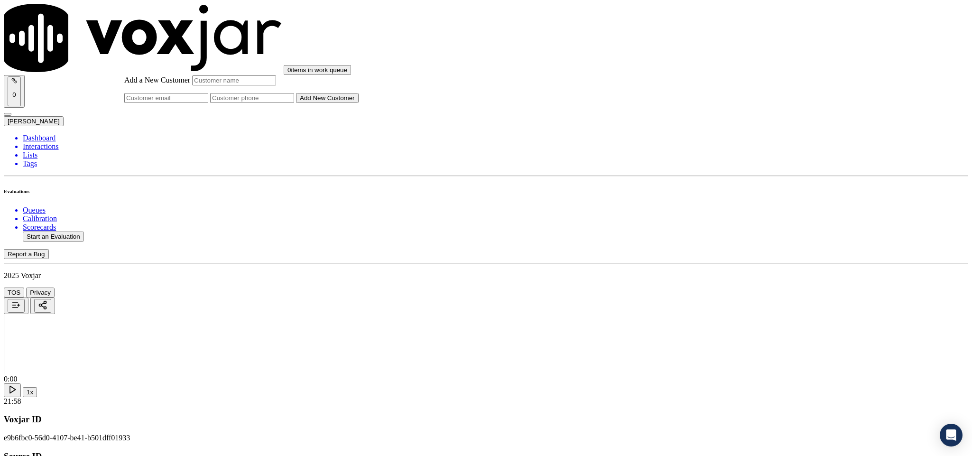
paste input "LORAINE MONTGOMERRY"
type input "LORAINE MONTGOMERRY"
click at [294, 103] on input "Add a New Customer" at bounding box center [252, 98] width 84 height 10
paste input "2075422622"
type input "2075422622"
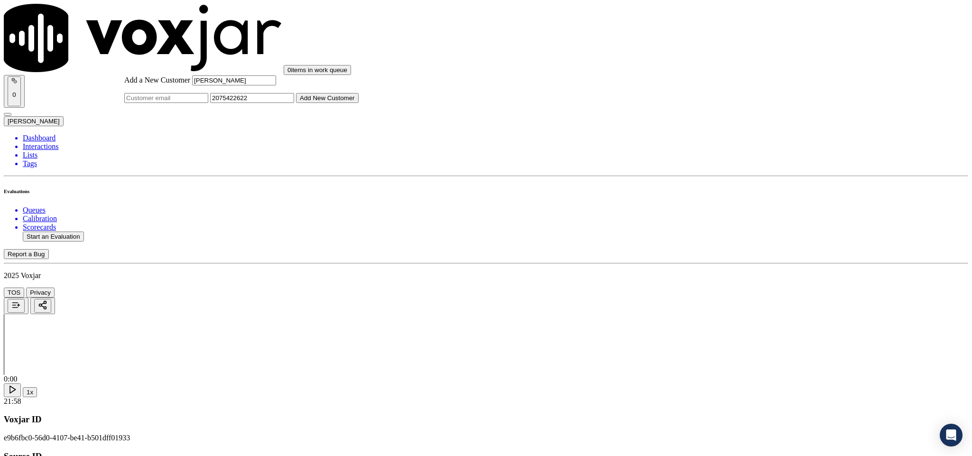
click at [358, 103] on button "Add New Customer" at bounding box center [327, 98] width 63 height 10
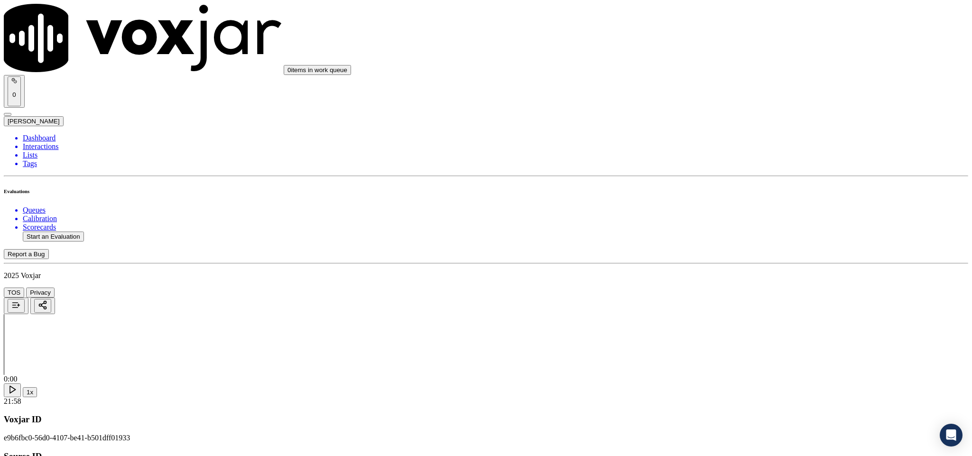
click at [752, 177] on div "Yes" at bounding box center [805, 173] width 222 height 9
click at [747, 284] on div "Yes" at bounding box center [805, 281] width 222 height 9
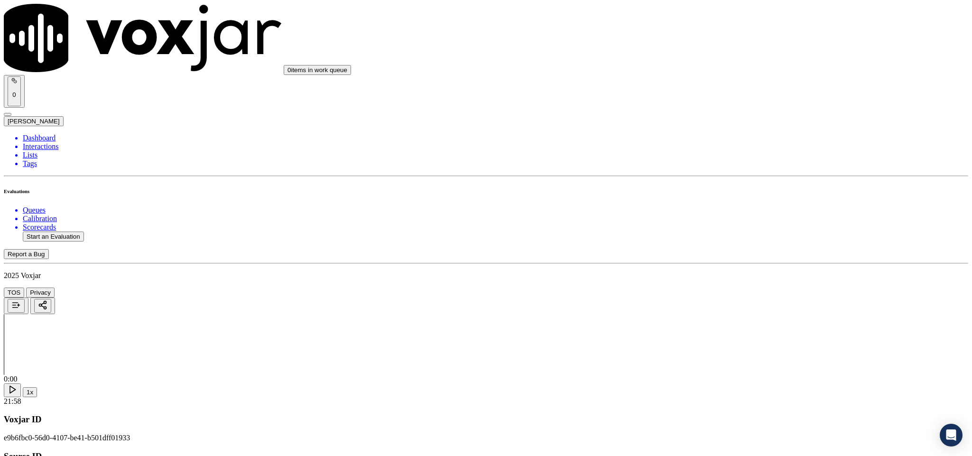
click at [725, 323] on div "Yes" at bounding box center [805, 319] width 222 height 9
drag, startPoint x: 740, startPoint y: 211, endPoint x: 740, endPoint y: 225, distance: 14.2
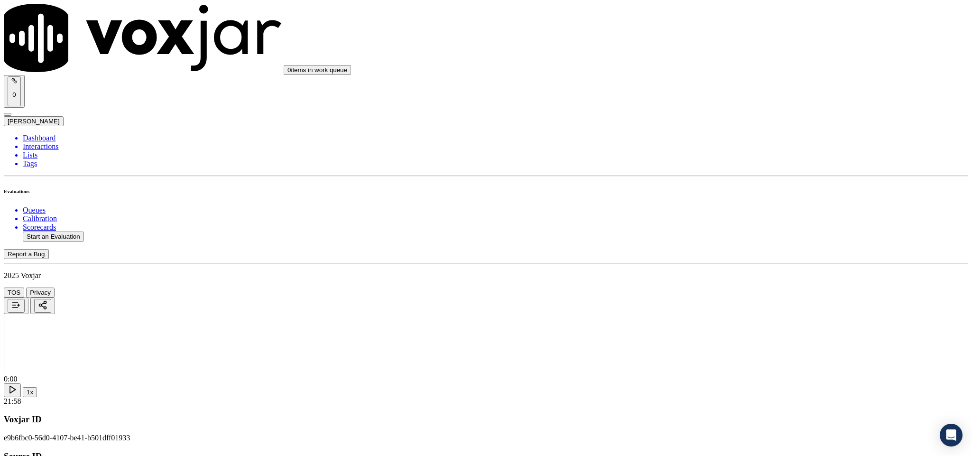
click at [734, 236] on div "Yes" at bounding box center [805, 236] width 222 height 9
click at [725, 358] on div "No" at bounding box center [805, 353] width 222 height 9
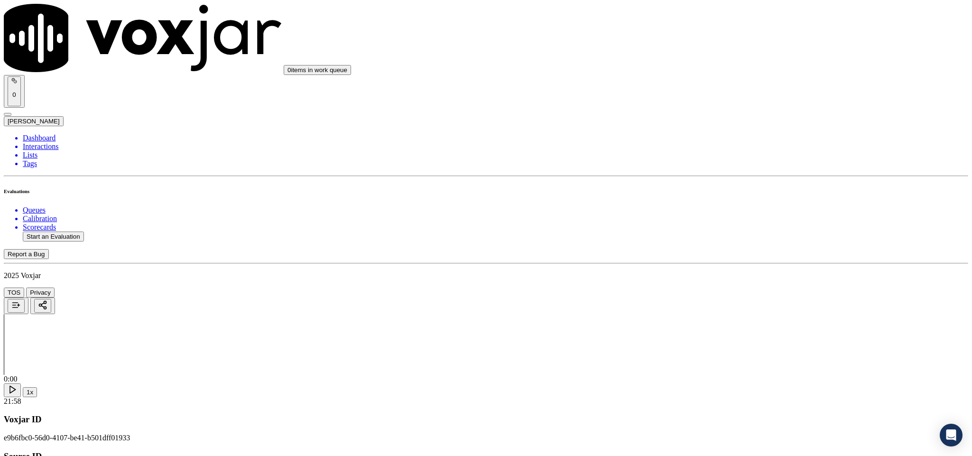
click at [723, 164] on div "Yes" at bounding box center [805, 160] width 222 height 9
click at [726, 221] on div "No" at bounding box center [805, 217] width 222 height 9
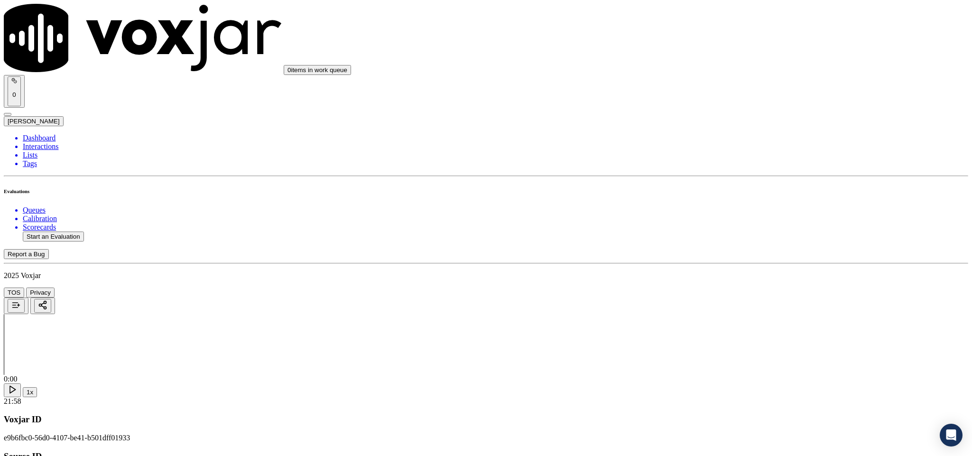
click at [725, 243] on div "N/A" at bounding box center [805, 239] width 222 height 9
click at [733, 108] on div "Yes" at bounding box center [805, 104] width 222 height 9
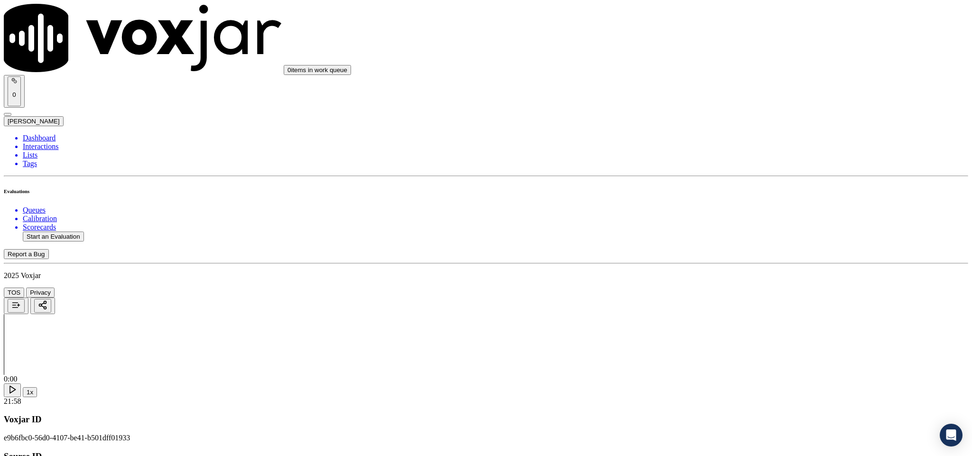
click at [727, 290] on div "Yes" at bounding box center [805, 285] width 222 height 9
click at [727, 275] on div "No" at bounding box center [805, 271] width 222 height 9
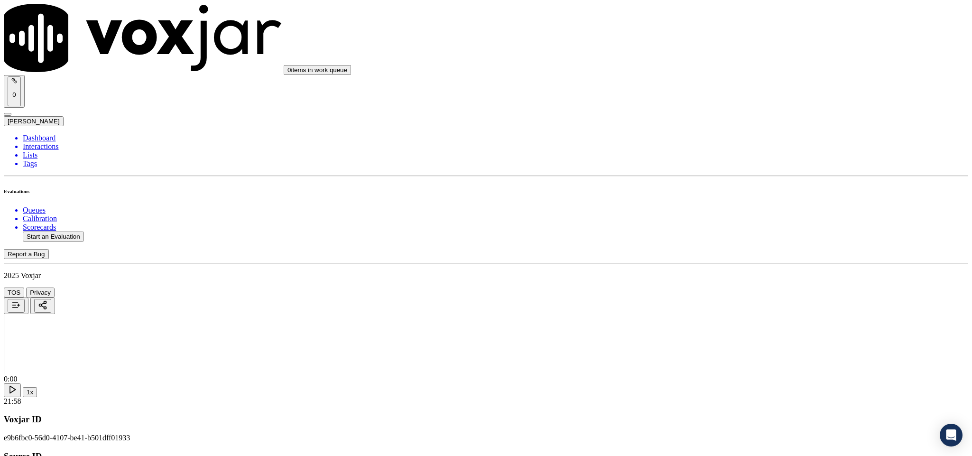
scroll to position [1351, 0]
click at [728, 111] on div "No" at bounding box center [805, 106] width 222 height 9
click at [747, 211] on div "Yes" at bounding box center [805, 206] width 222 height 9
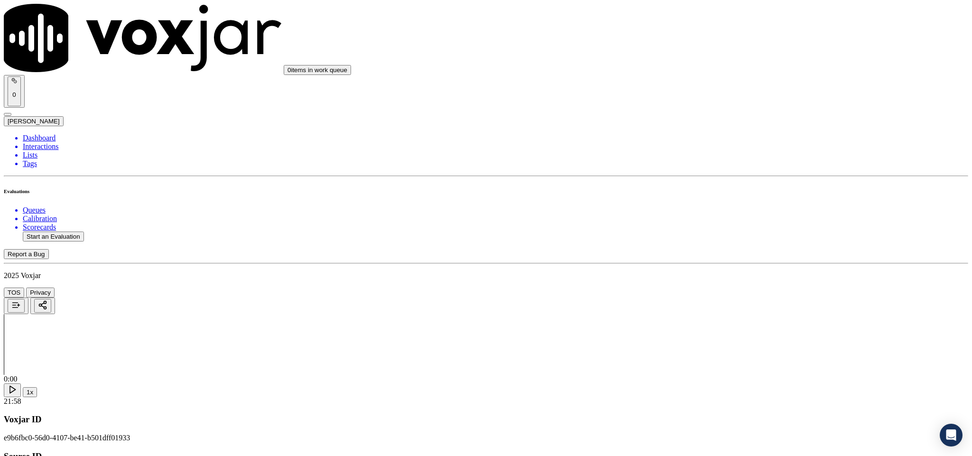
scroll to position [1494, 0]
click at [751, 175] on div "Yes" at bounding box center [805, 173] width 222 height 9
drag, startPoint x: 767, startPoint y: 259, endPoint x: 750, endPoint y: 272, distance: 20.7
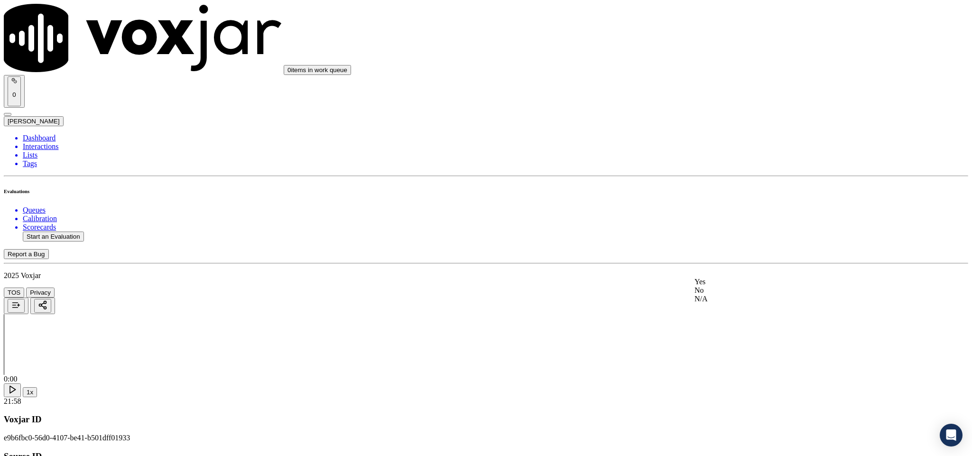
click at [741, 284] on div "Yes" at bounding box center [805, 281] width 222 height 9
click at [725, 118] on div "Yes" at bounding box center [805, 117] width 222 height 9
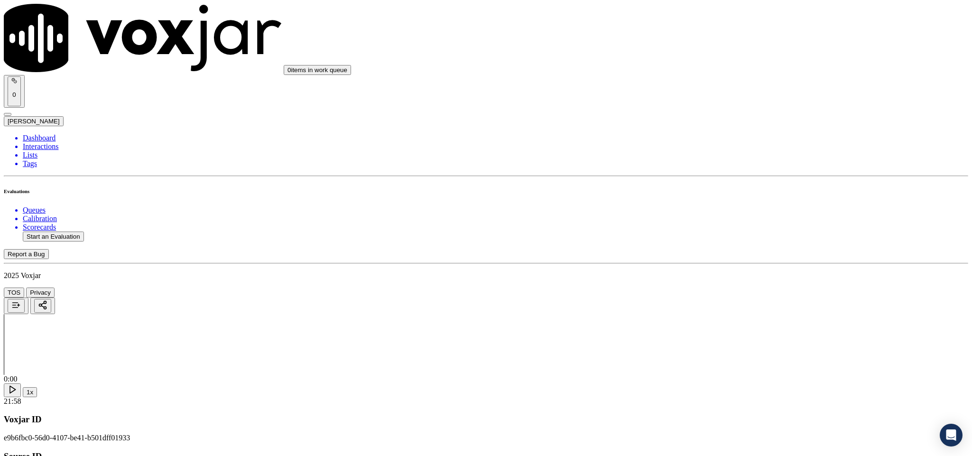
click at [728, 209] on div "Yes" at bounding box center [805, 204] width 222 height 9
click at [724, 195] on div "No" at bounding box center [805, 190] width 222 height 9
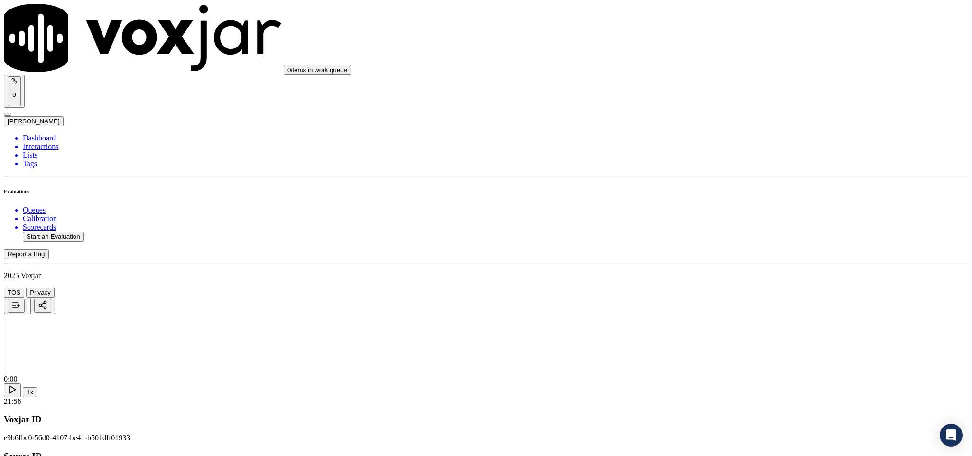
scroll to position [2063, 0]
click at [723, 146] on div "N/A" at bounding box center [805, 141] width 222 height 9
click at [726, 115] on div "Yes" at bounding box center [805, 111] width 222 height 9
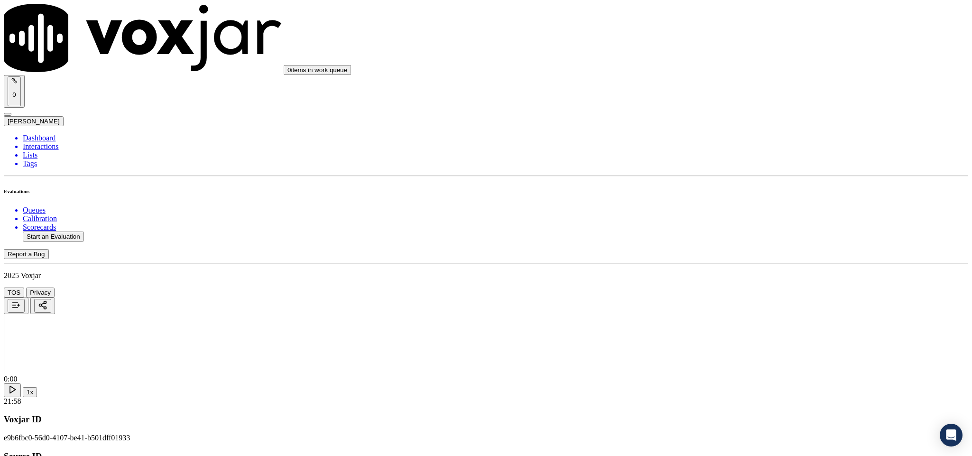
scroll to position [2134, 0]
click at [749, 147] on div "Yes" at bounding box center [805, 148] width 222 height 9
click at [735, 300] on div "N/A" at bounding box center [805, 296] width 222 height 9
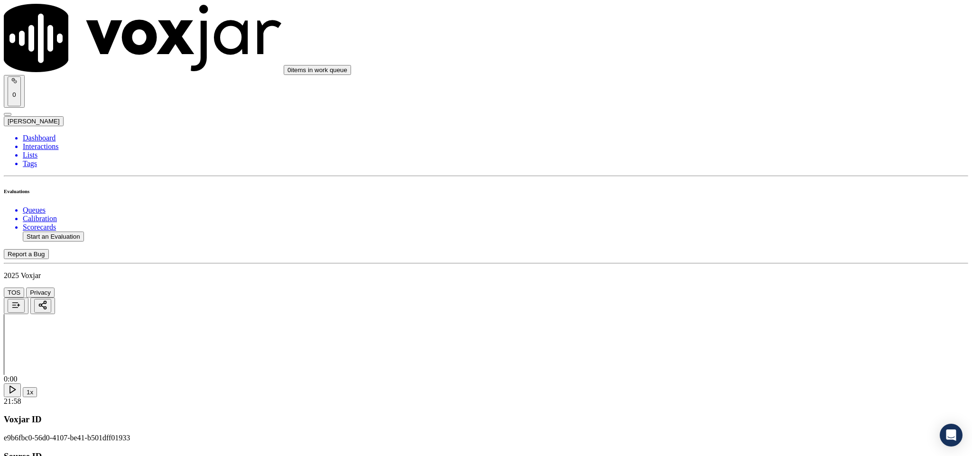
scroll to position [2418, 0]
click at [729, 116] on div "No" at bounding box center [805, 111] width 222 height 9
click at [754, 224] on div "No" at bounding box center [805, 220] width 222 height 9
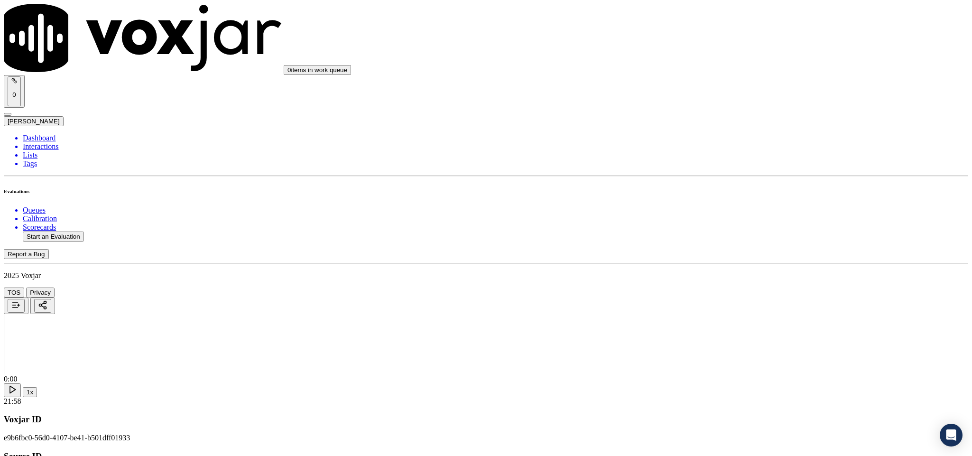
scroll to position [2505, 0]
click at [740, 245] on div "No" at bounding box center [805, 241] width 222 height 9
click at [742, 343] on div "Yes" at bounding box center [805, 341] width 222 height 9
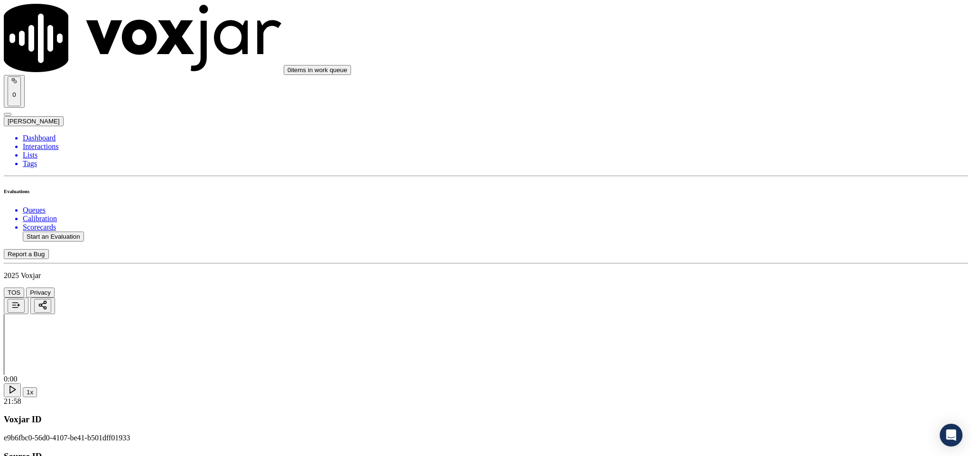
click at [37, 134] on li "Dashboard" at bounding box center [495, 138] width 945 height 9
